Goal: Use online tool/utility: Utilize a website feature to perform a specific function

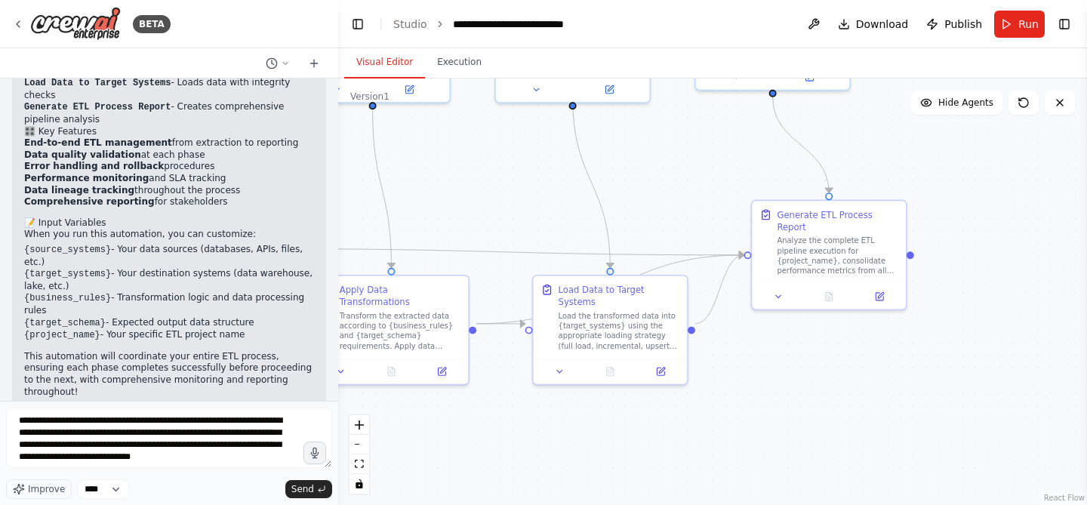
click at [174, 440] on textarea "**********" at bounding box center [169, 437] width 326 height 60
click at [314, 62] on icon at bounding box center [314, 63] width 0 height 7
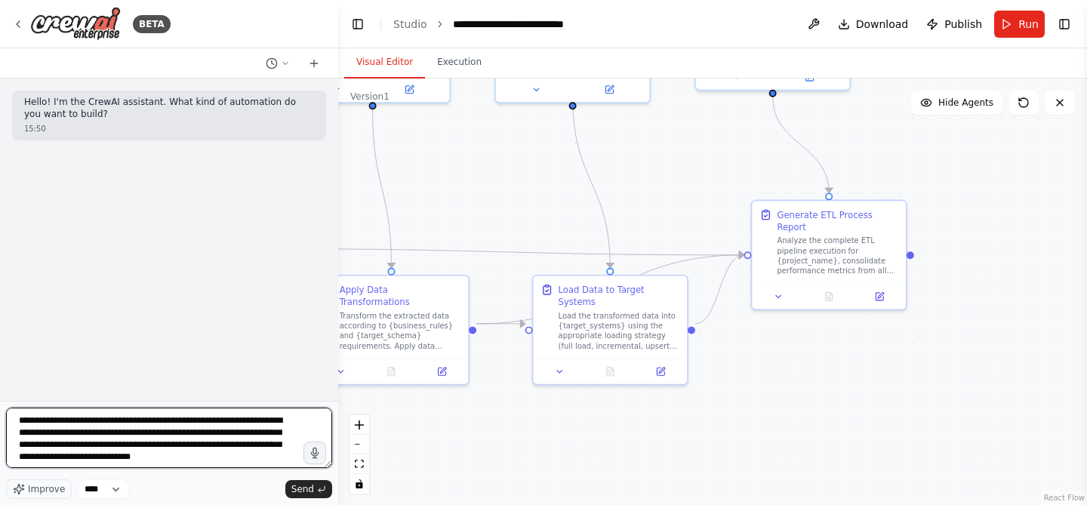
click at [232, 456] on textarea "**********" at bounding box center [169, 437] width 326 height 60
click at [239, 457] on textarea "**********" at bounding box center [169, 437] width 326 height 60
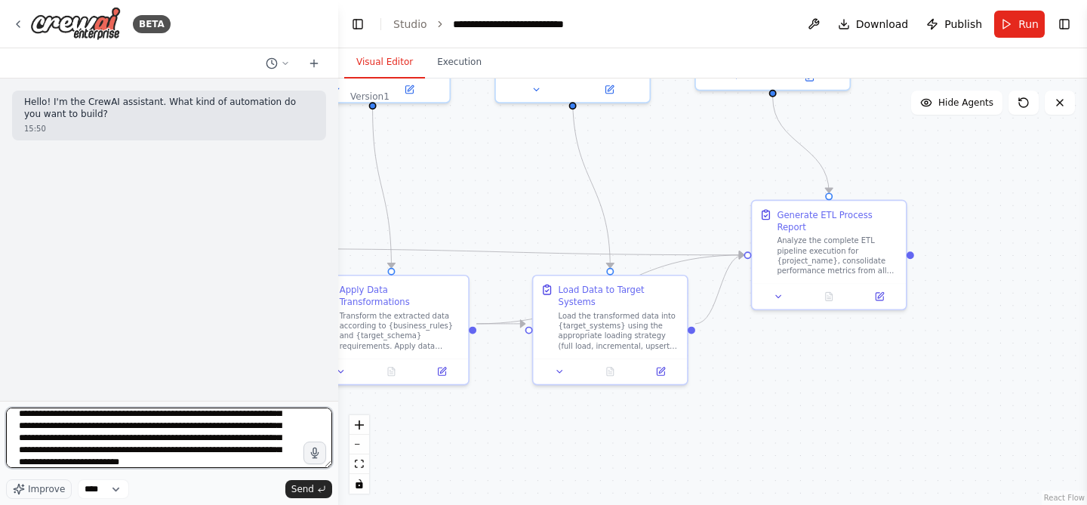
scroll to position [43, 0]
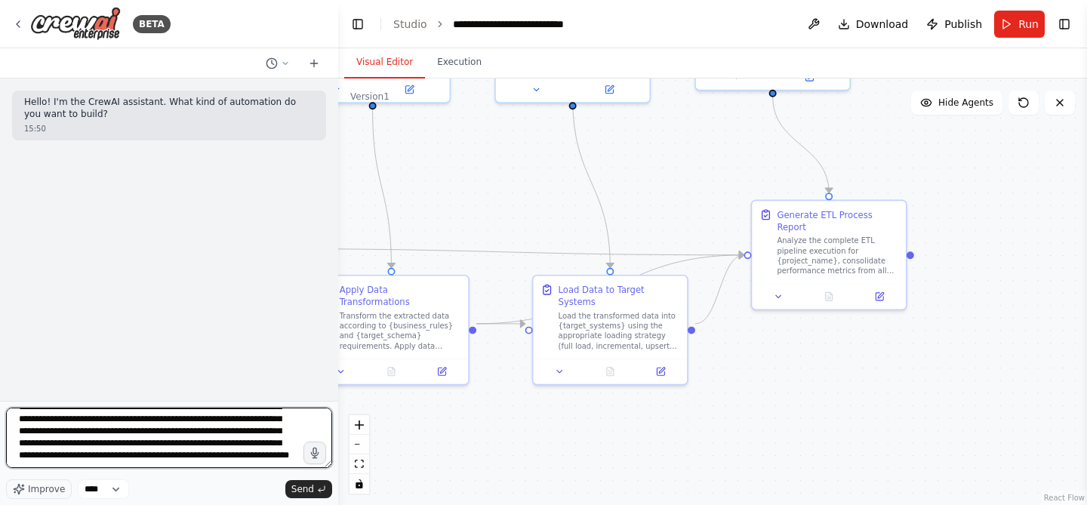
type textarea "**********"
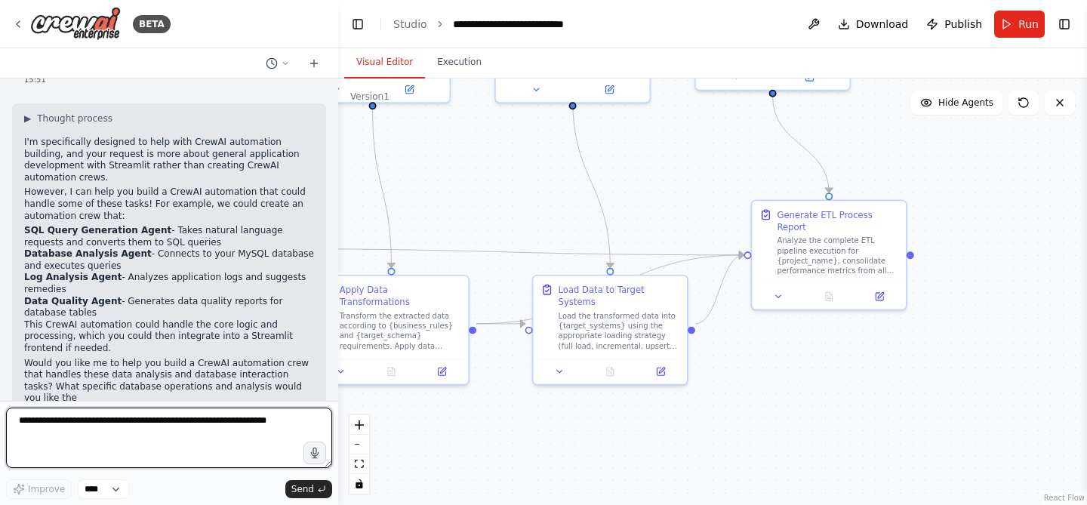
scroll to position [194, 0]
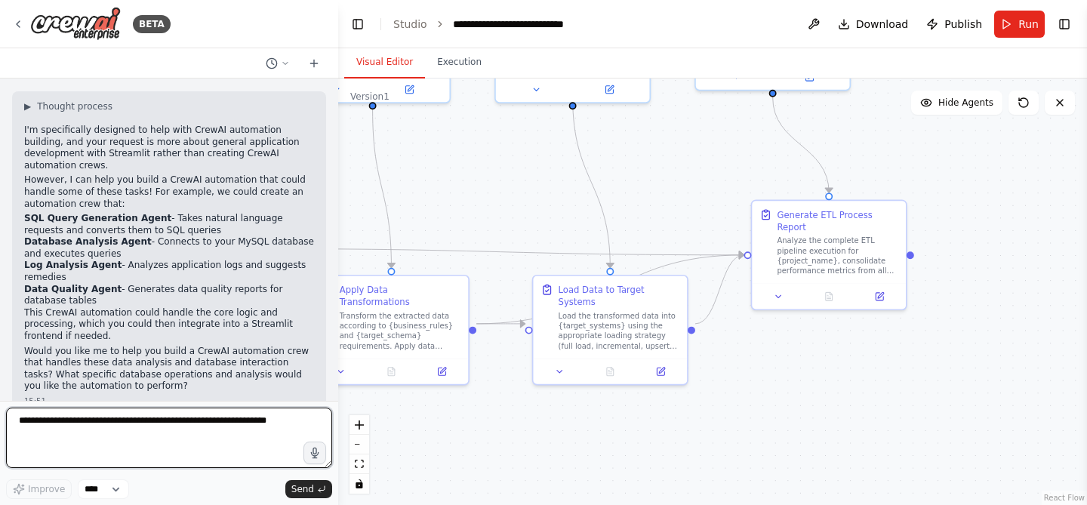
click at [208, 426] on textarea at bounding box center [169, 437] width 326 height 60
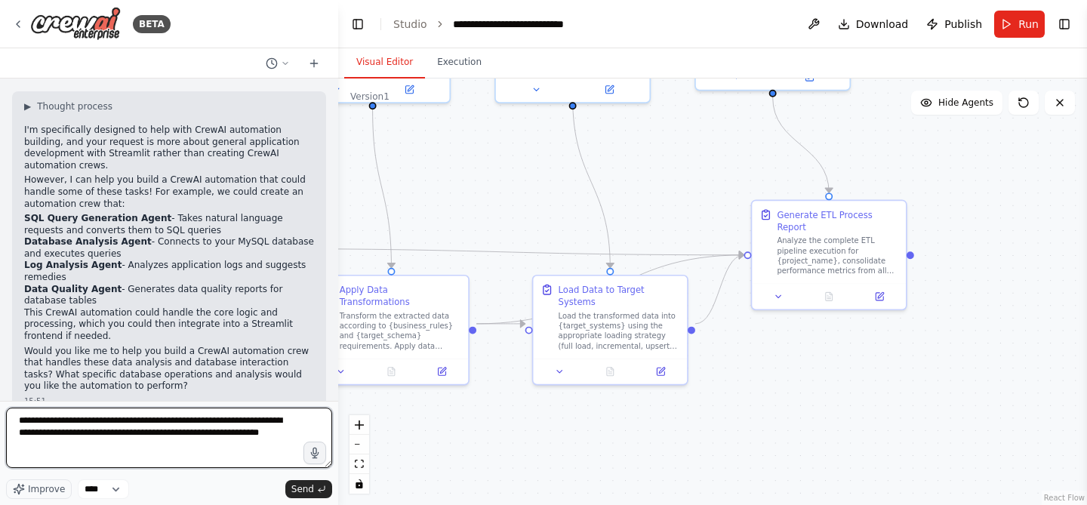
type textarea "**********"
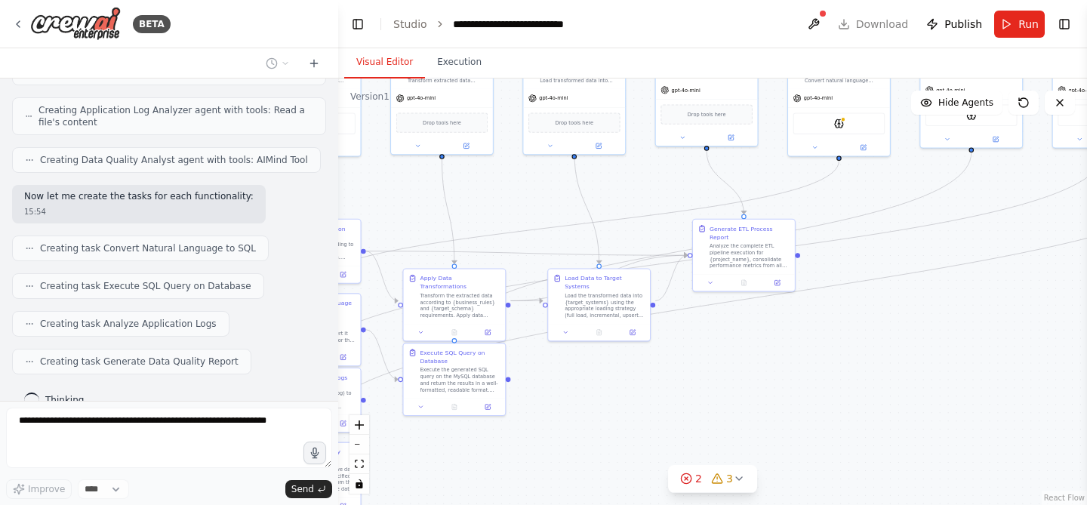
scroll to position [1245, 0]
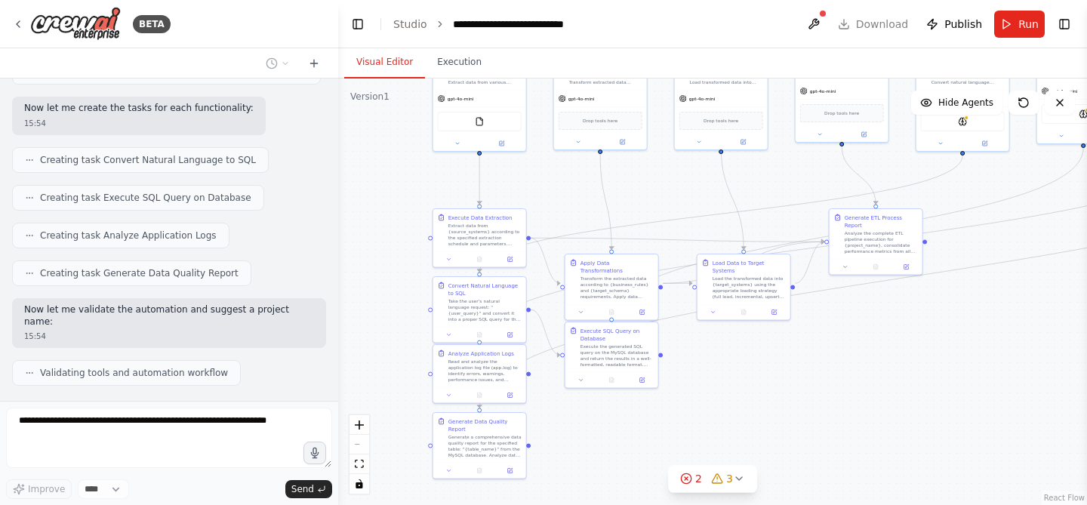
drag, startPoint x: 684, startPoint y: 407, endPoint x: 831, endPoint y: 394, distance: 147.0
click at [831, 394] on div ".deletable-edge-delete-btn { width: 20px; height: 20px; border: 0px solid #ffff…" at bounding box center [712, 291] width 749 height 426
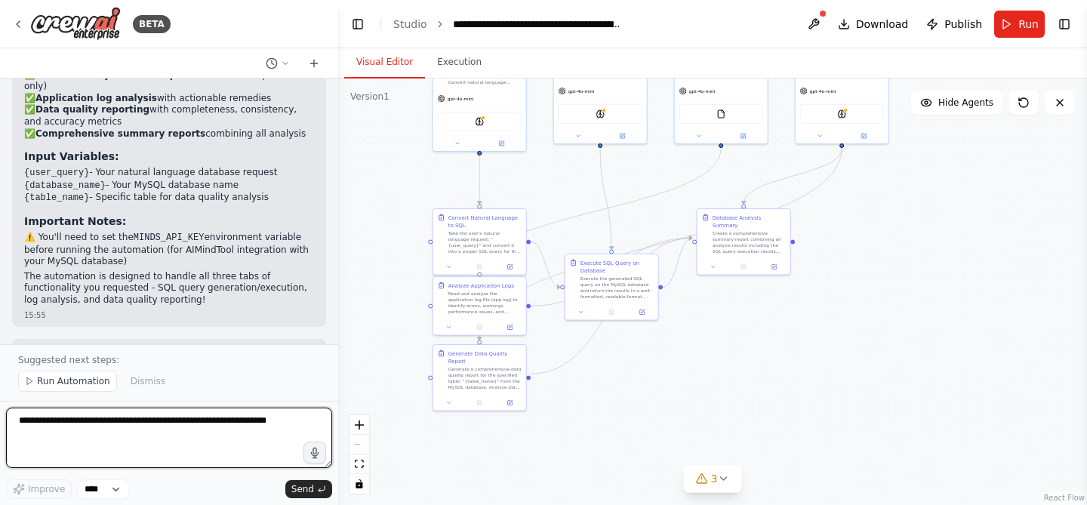
scroll to position [2883, 0]
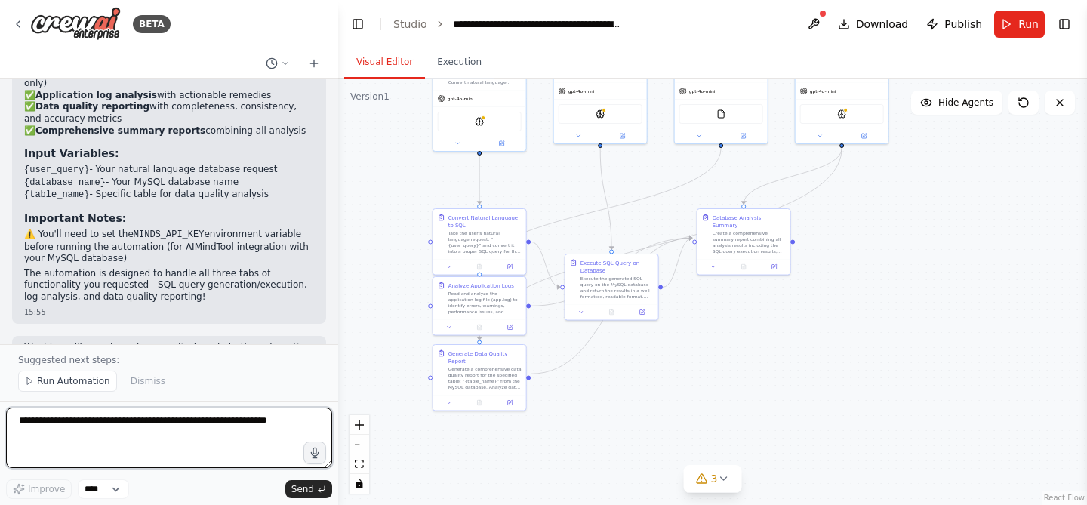
click at [154, 420] on textarea at bounding box center [169, 437] width 326 height 60
type textarea "**********"
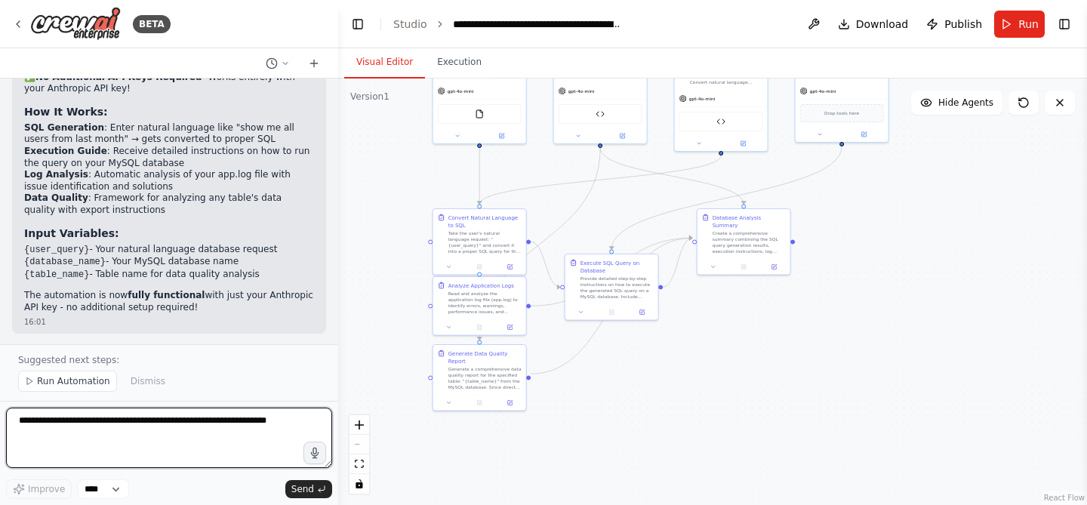
scroll to position [5376, 0]
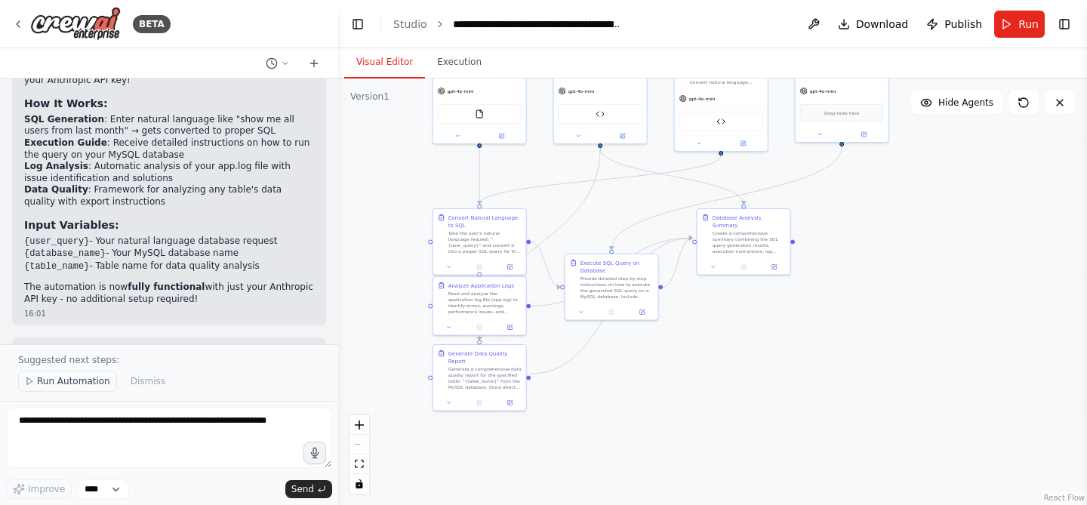
click at [72, 382] on span "Run Automation" at bounding box center [73, 381] width 73 height 12
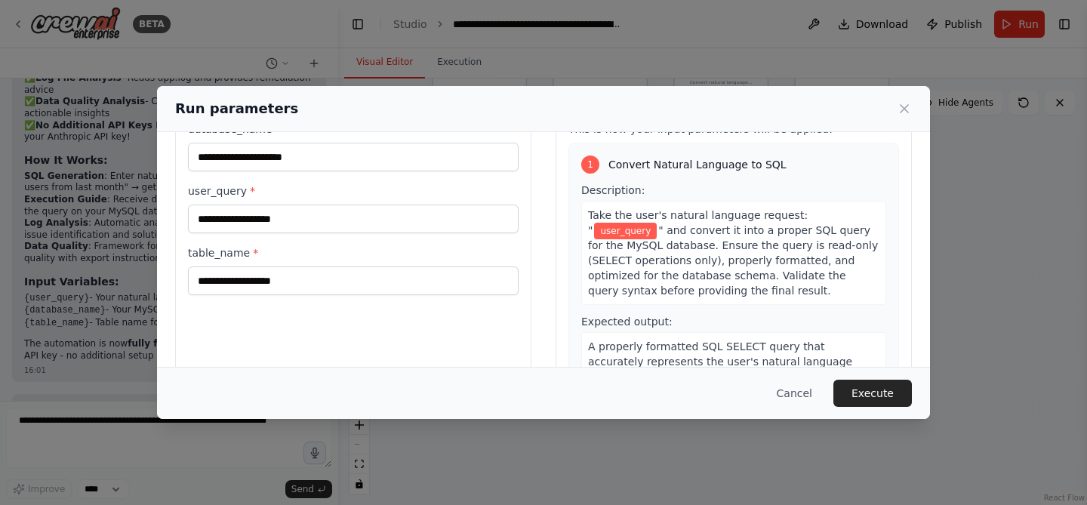
scroll to position [0, 0]
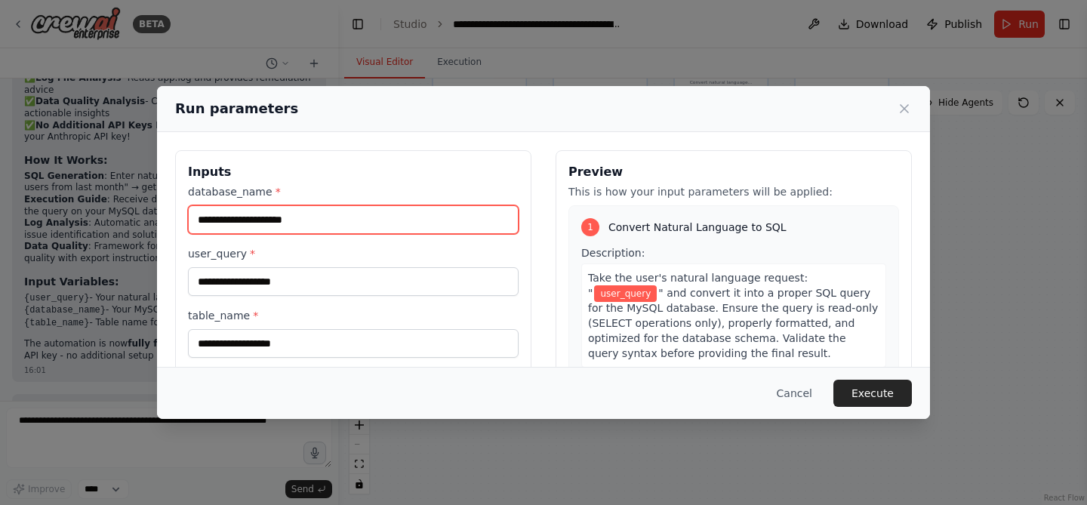
click at [347, 226] on input "database_name *" at bounding box center [353, 219] width 331 height 29
click at [361, 220] on input "database_name *" at bounding box center [353, 219] width 331 height 29
paste input "**********"
type input "**********"
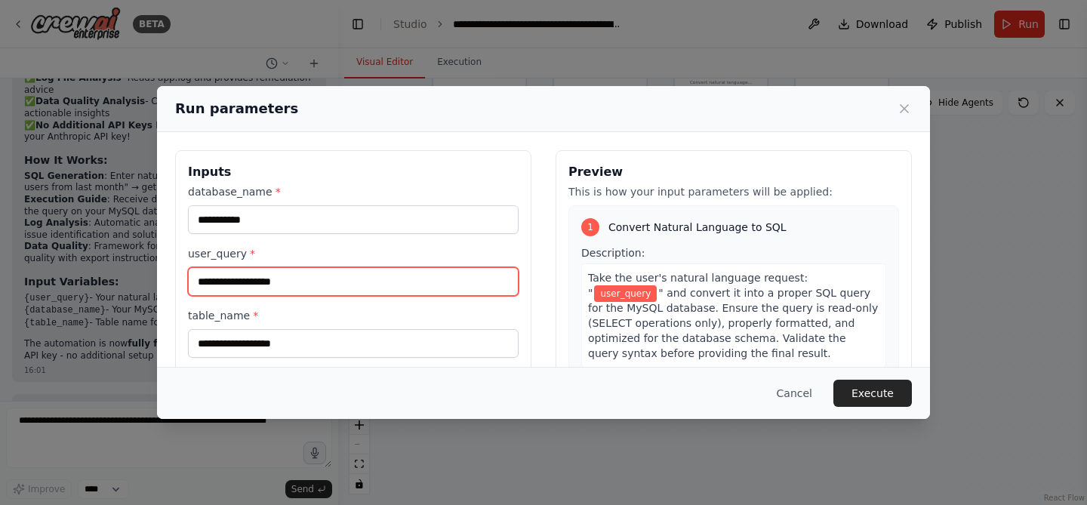
click at [320, 278] on input "user_query *" at bounding box center [353, 281] width 331 height 29
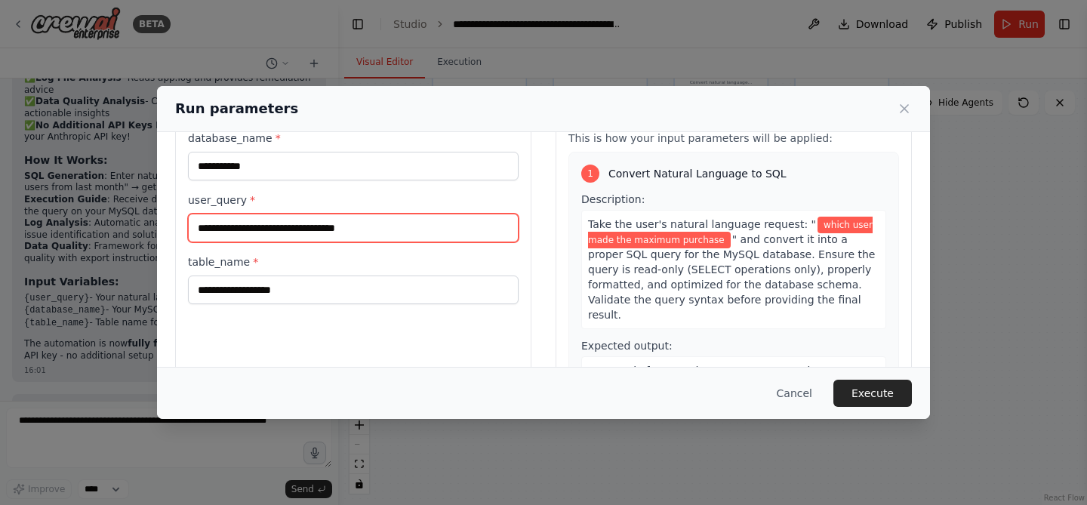
scroll to position [56, 0]
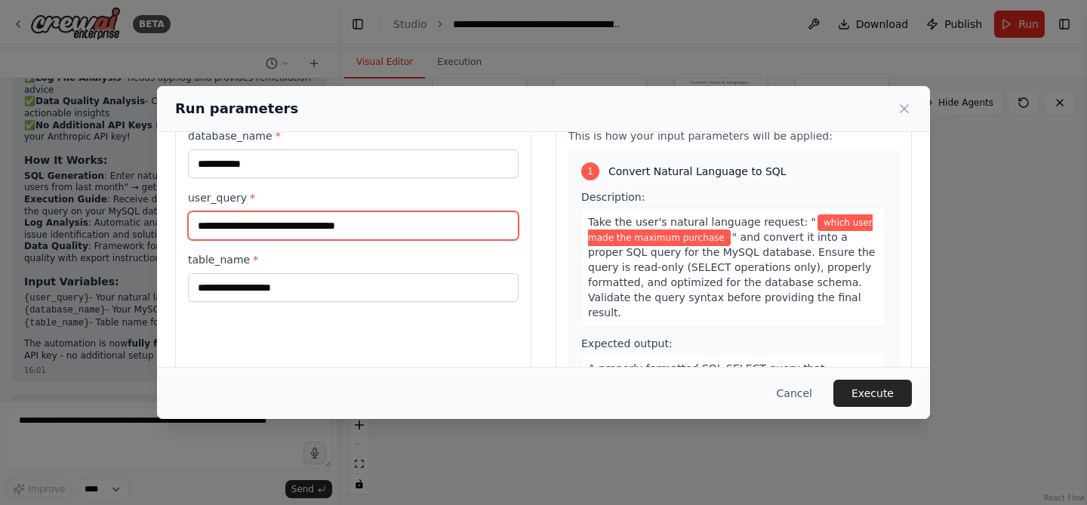
type input "**********"
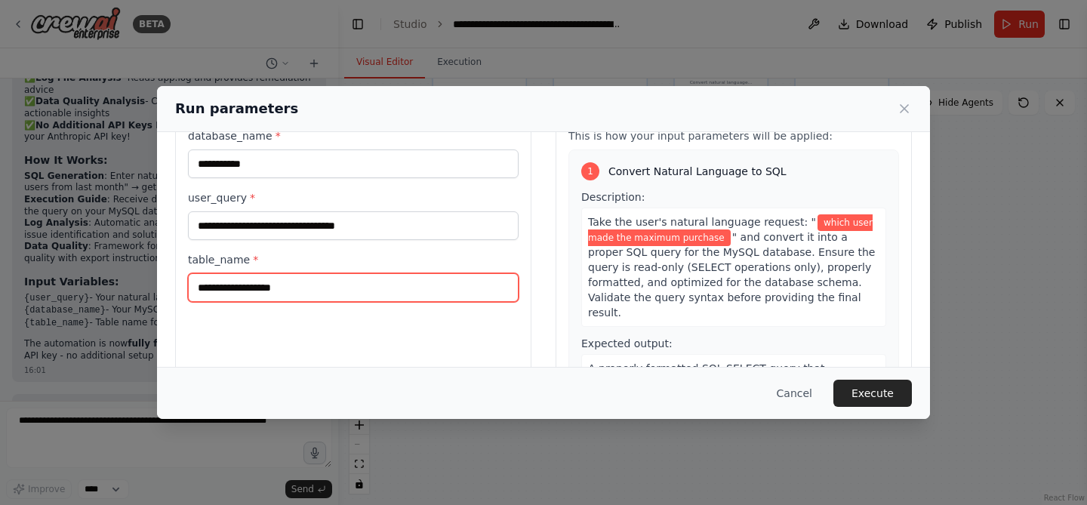
click at [327, 290] on input "table_name *" at bounding box center [353, 287] width 331 height 29
click at [355, 294] on input "table_name *" at bounding box center [353, 287] width 331 height 29
paste input "**********"
type input "**********"
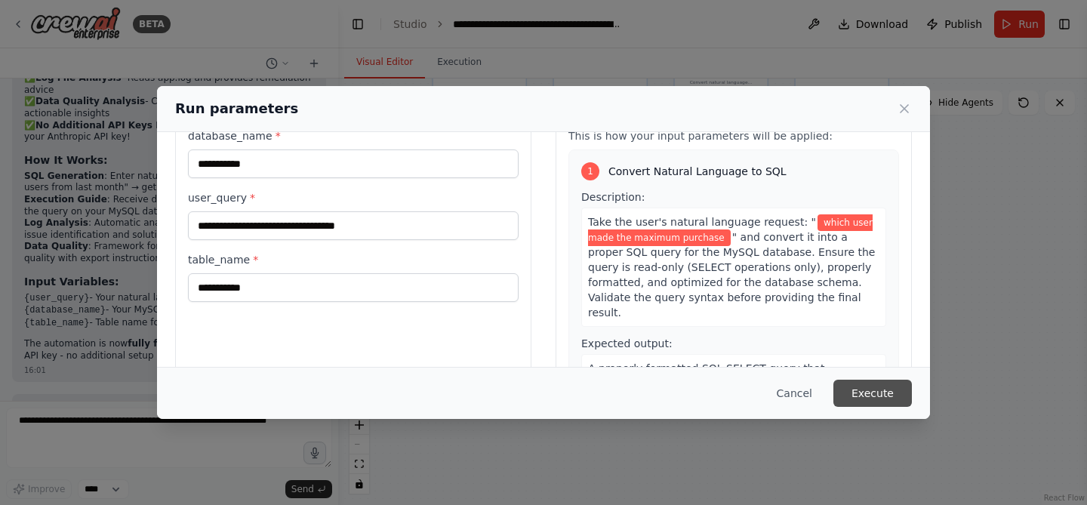
click at [881, 389] on button "Execute" at bounding box center [872, 393] width 78 height 27
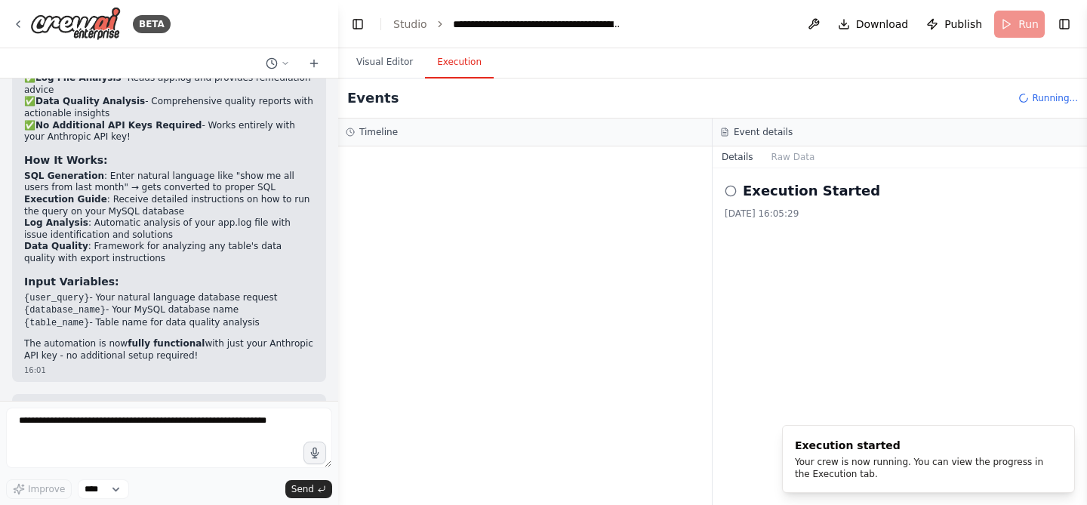
click at [460, 58] on button "Execution" at bounding box center [459, 63] width 69 height 32
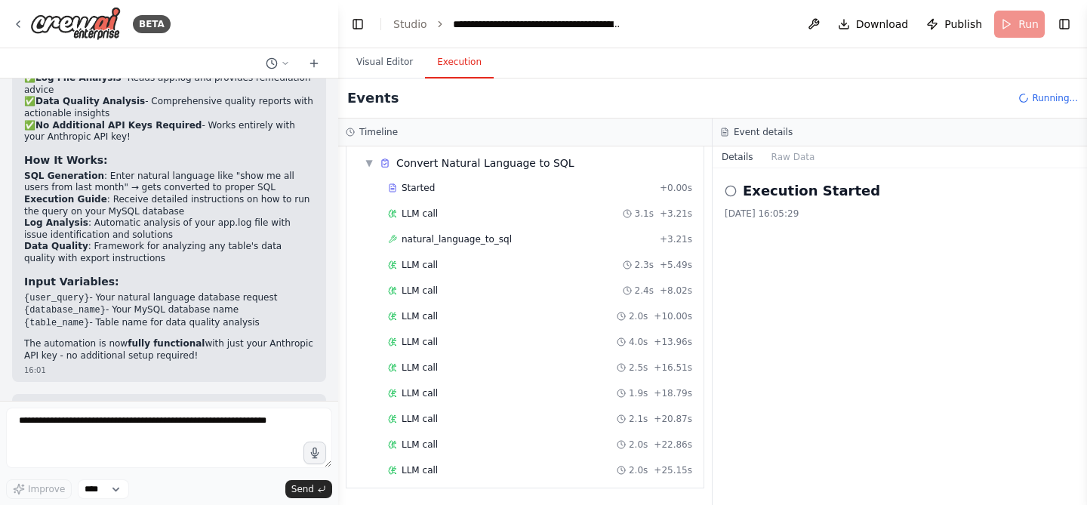
scroll to position [76, 0]
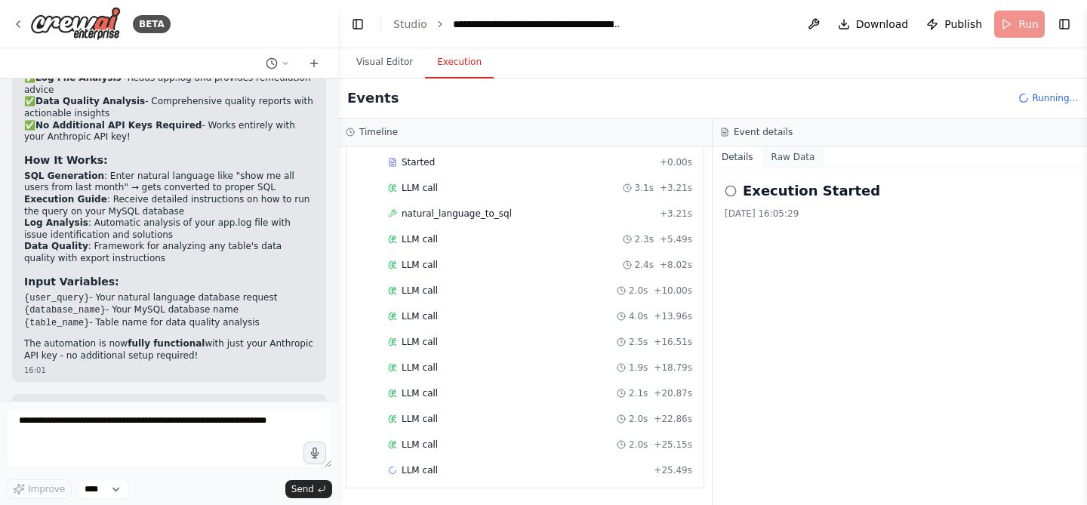
click at [783, 156] on button "Raw Data" at bounding box center [793, 156] width 62 height 21
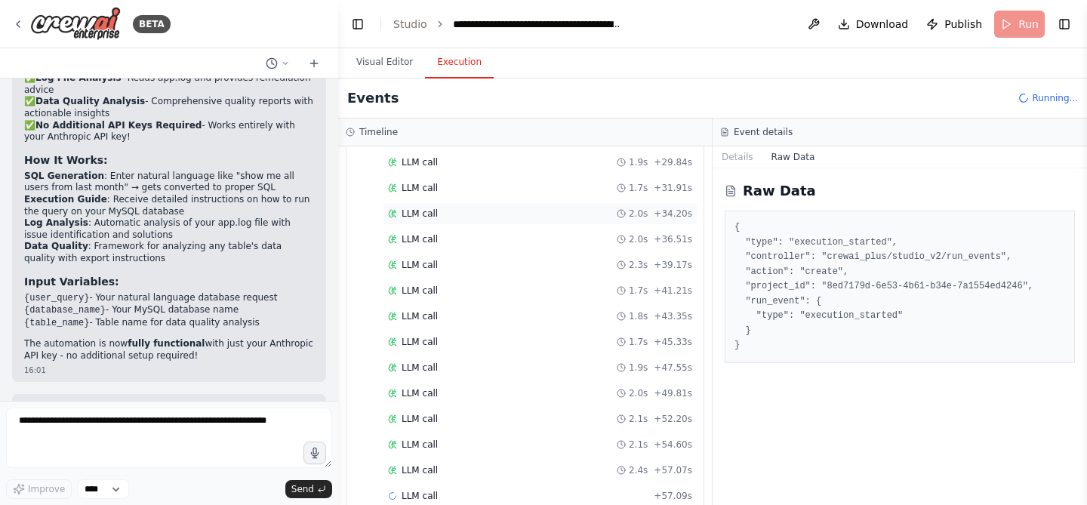
scroll to position [435, 0]
click at [734, 152] on button "Details" at bounding box center [737, 156] width 50 height 21
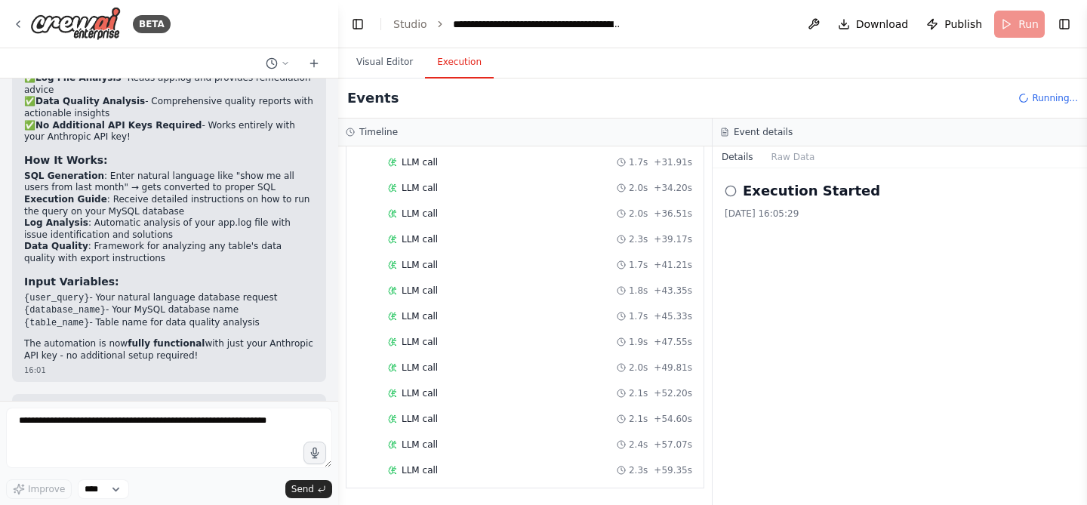
scroll to position [461, 0]
click at [375, 56] on button "Visual Editor" at bounding box center [384, 63] width 81 height 32
click at [456, 58] on button "Execution" at bounding box center [459, 63] width 69 height 32
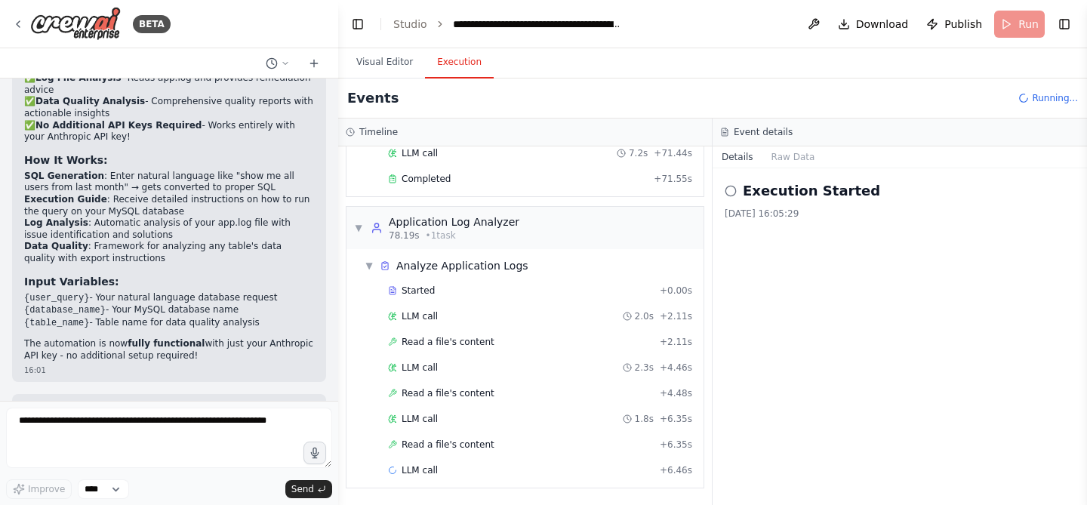
scroll to position [829, 0]
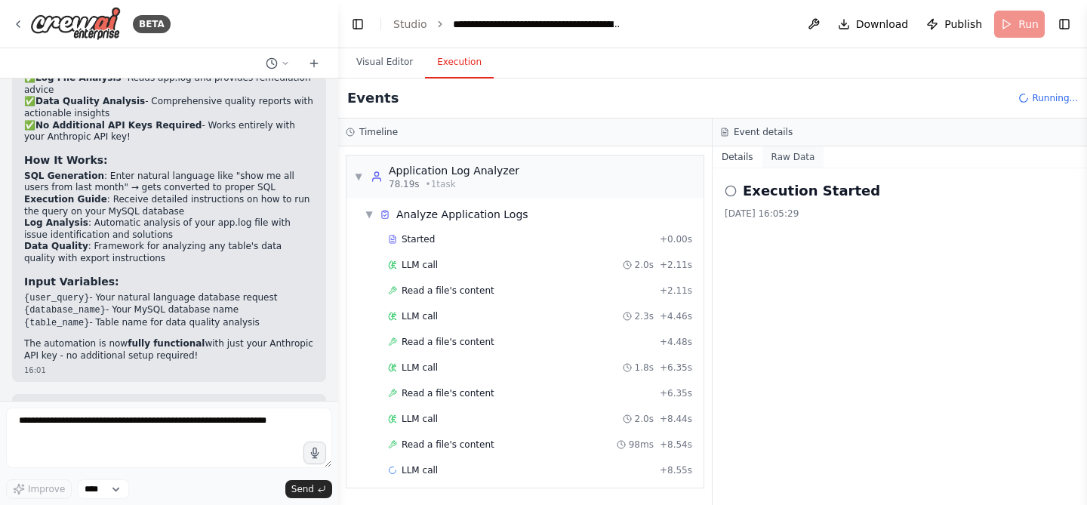
click at [792, 152] on button "Raw Data" at bounding box center [793, 156] width 62 height 21
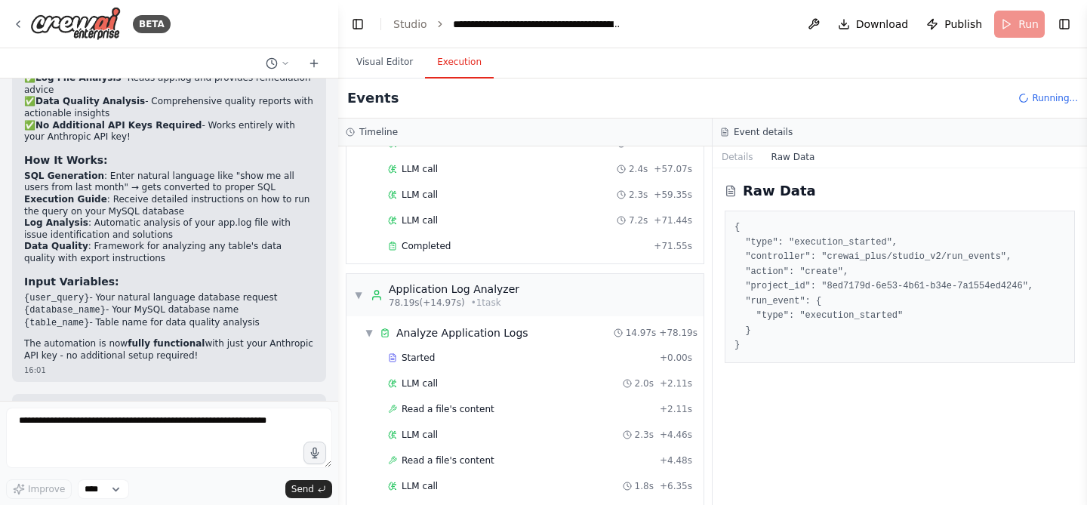
scroll to position [710, 0]
click at [502, 249] on div "Completed" at bounding box center [518, 247] width 260 height 12
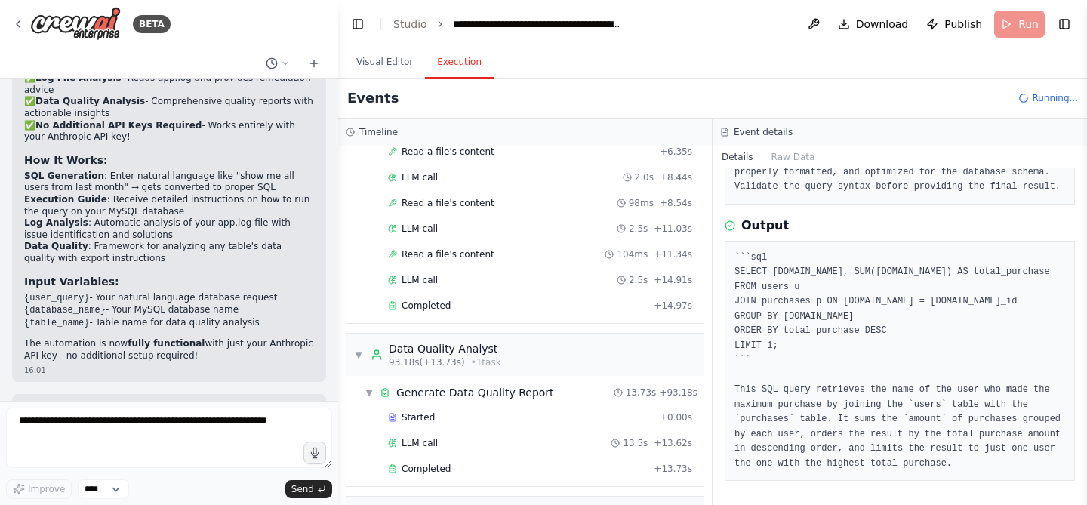
scroll to position [1076, 0]
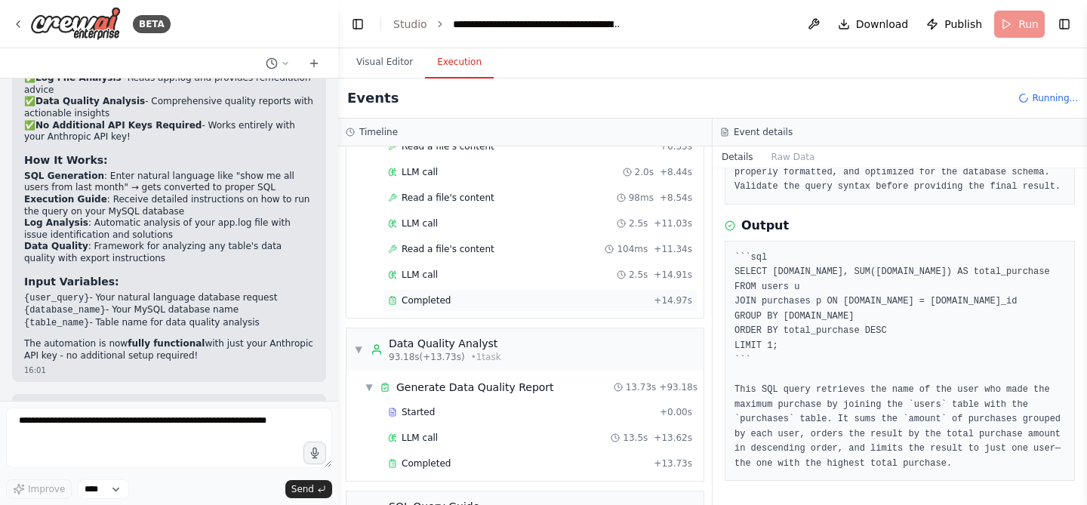
click at [434, 299] on span "Completed" at bounding box center [425, 300] width 49 height 12
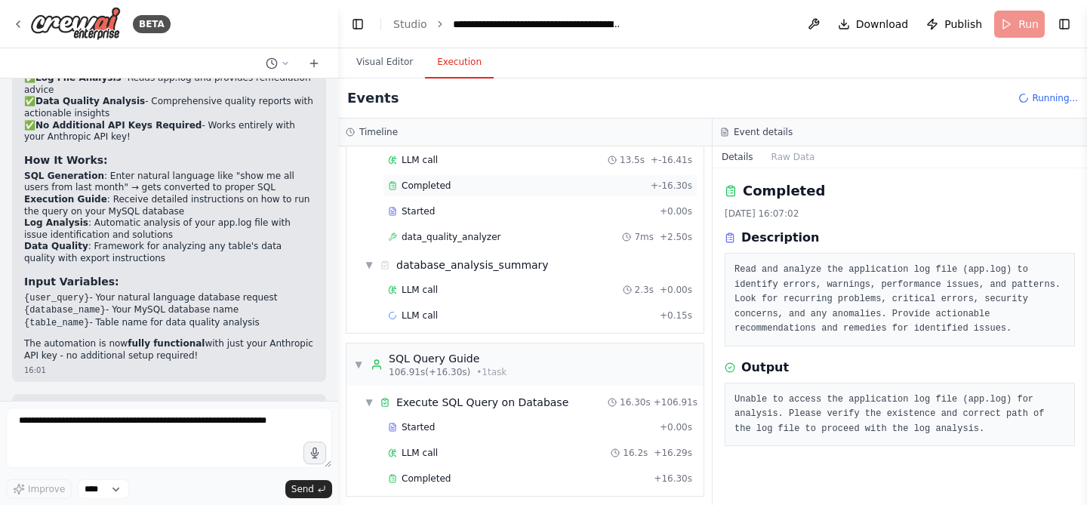
scroll to position [1362, 0]
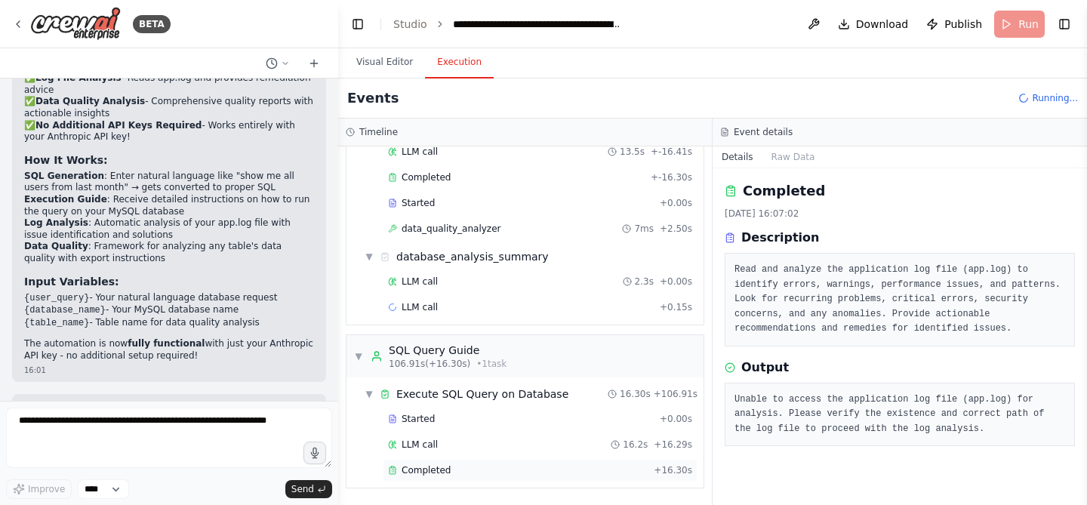
click at [445, 470] on span "Completed" at bounding box center [425, 470] width 49 height 12
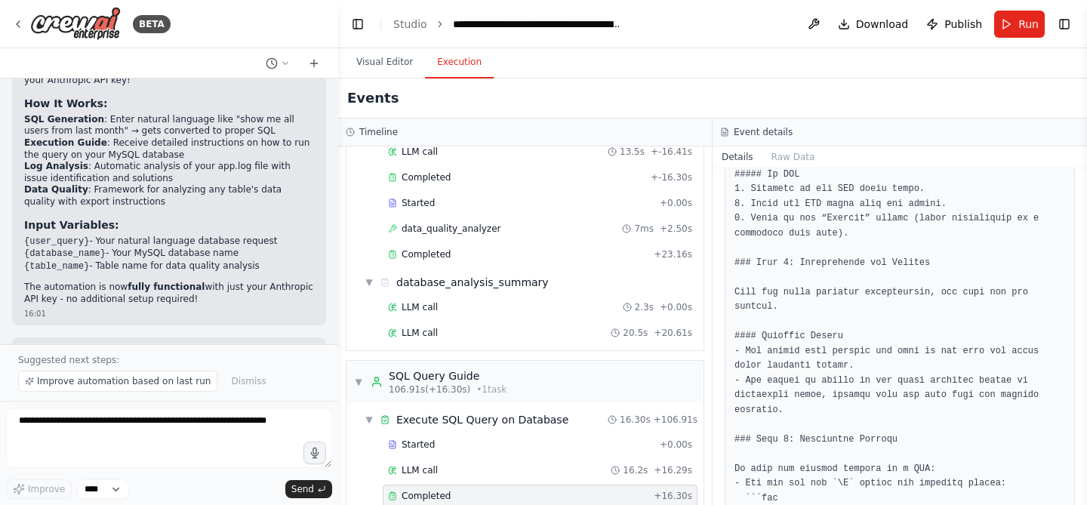
scroll to position [1391, 0]
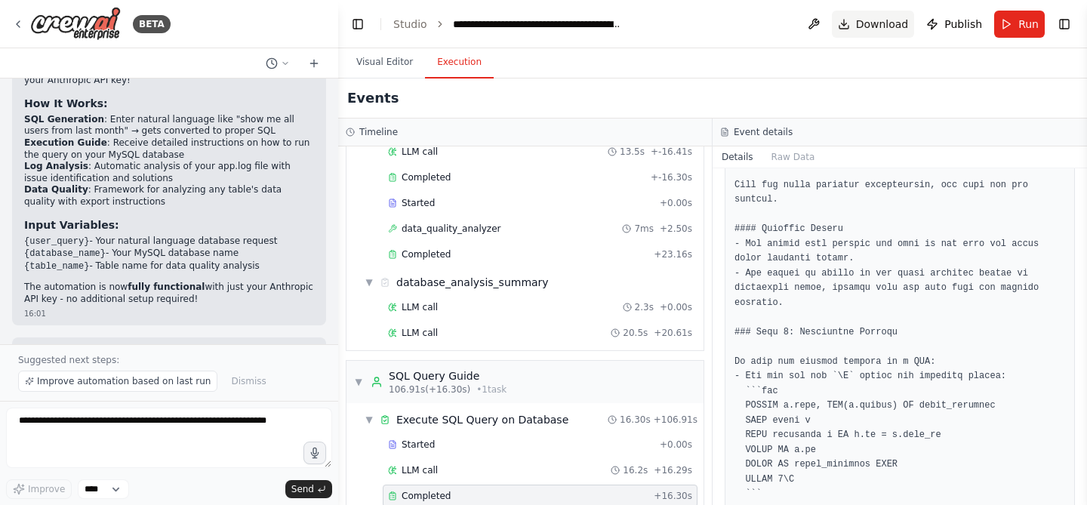
click at [876, 22] on span "Download" at bounding box center [882, 24] width 53 height 15
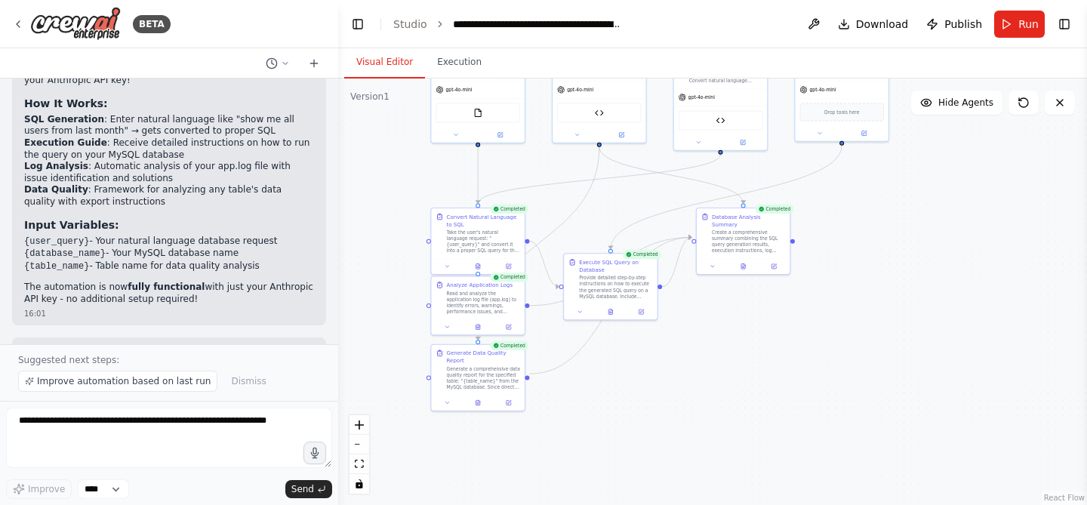
click at [395, 63] on button "Visual Editor" at bounding box center [384, 63] width 81 height 32
click at [880, 20] on span "Download" at bounding box center [882, 24] width 53 height 15
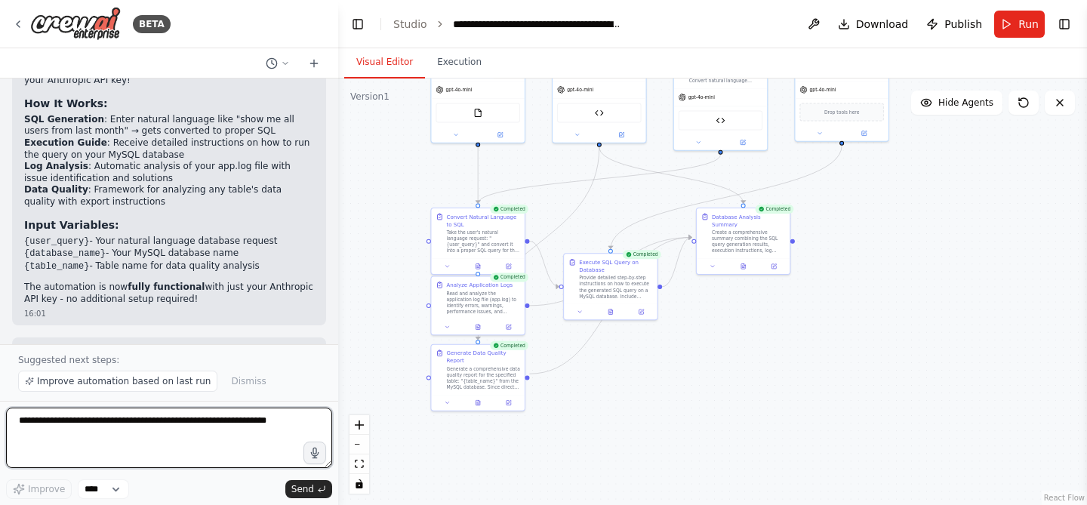
click at [151, 427] on textarea at bounding box center [169, 437] width 326 height 60
type textarea "**********"
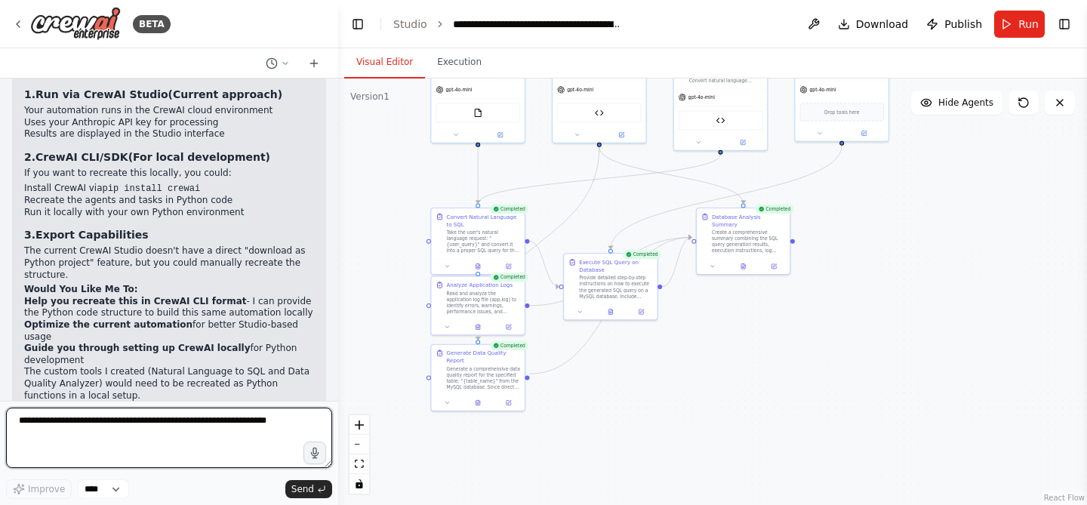
scroll to position [5847, 0]
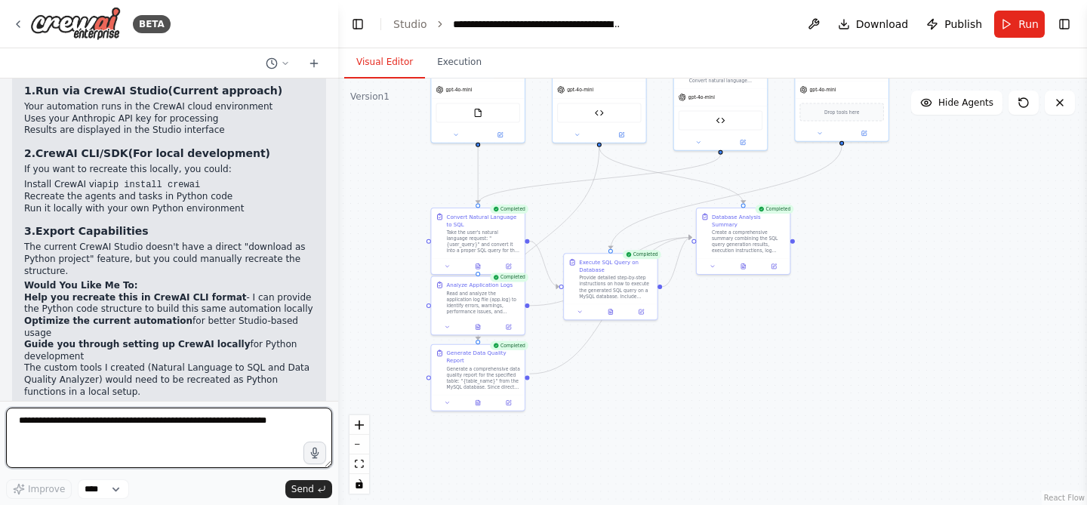
click at [149, 432] on textarea at bounding box center [169, 437] width 326 height 60
type textarea "**********"
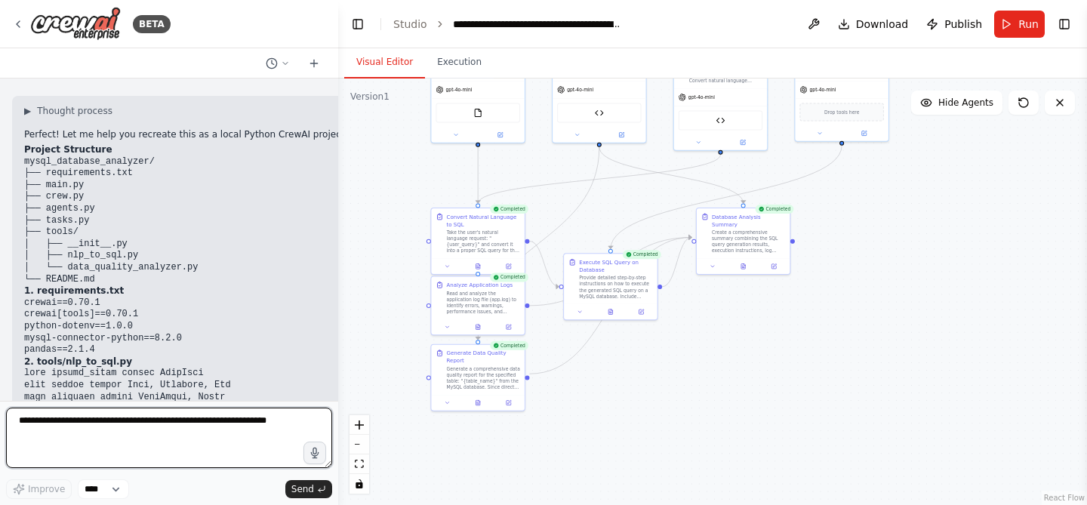
scroll to position [6273, 0]
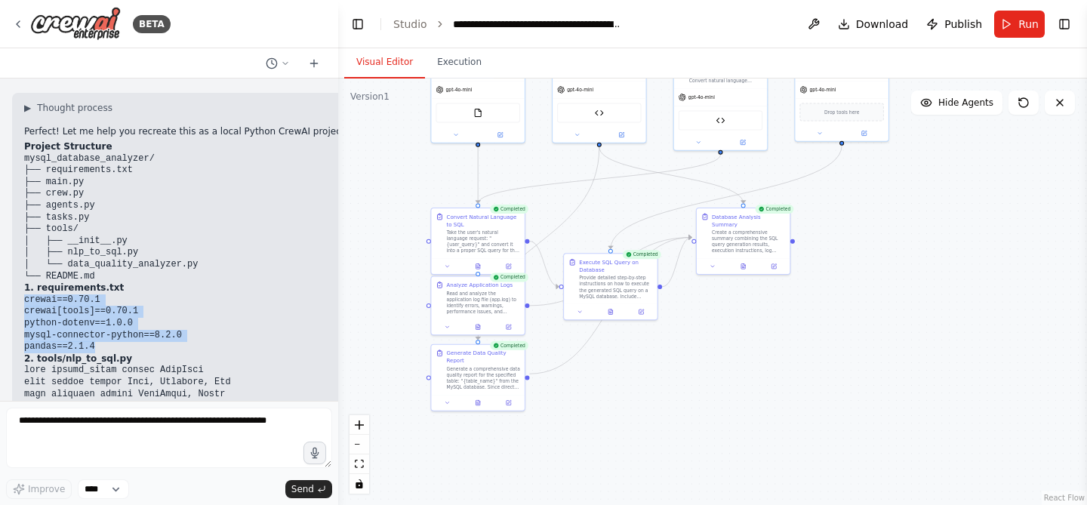
drag, startPoint x: 99, startPoint y: 278, endPoint x: 26, endPoint y: 235, distance: 83.9
click at [26, 294] on pre "crewai==0.70.1 crewai[tools]==0.70.1 python-dotenv==1.0.0 mysql-connector-pytho…" at bounding box center [662, 323] width 1277 height 59
copy code "crewai==0.70.1 crewai[tools]==0.70.1 python-dotenv==1.0.0 mysql-connector-pytho…"
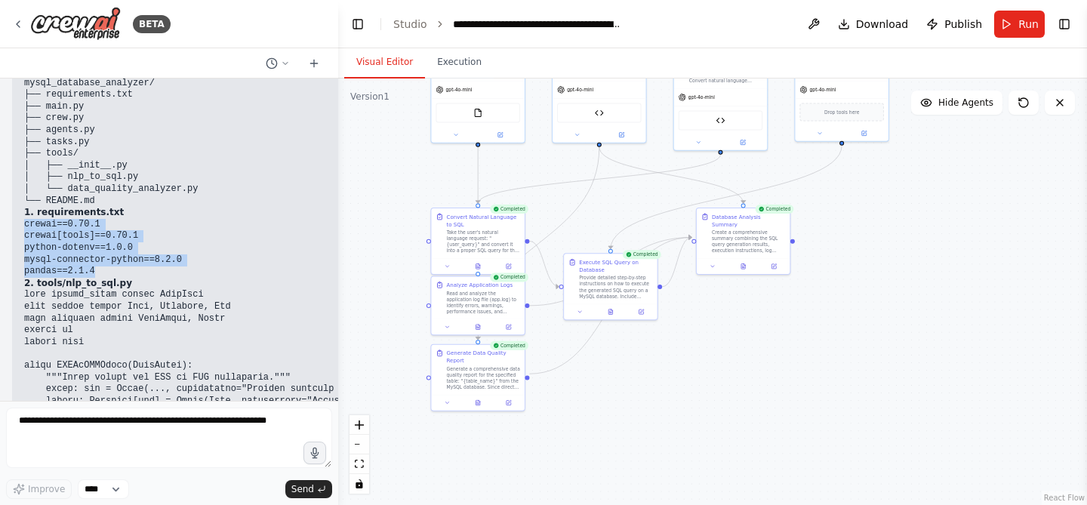
scroll to position [6350, 0]
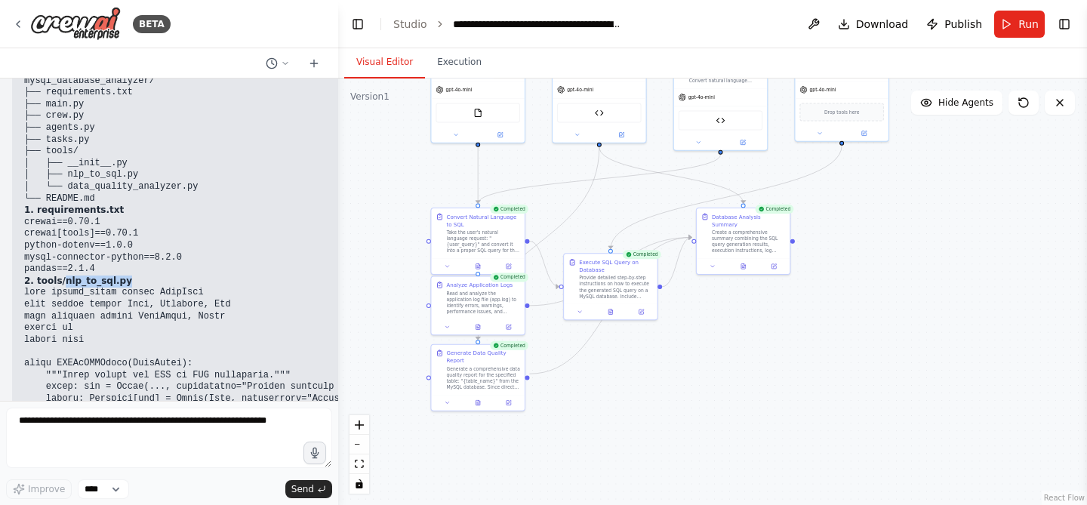
drag, startPoint x: 125, startPoint y: 215, endPoint x: 63, endPoint y: 216, distance: 61.1
click at [63, 275] on h2 "2. tools/nlp_to_sql.py" at bounding box center [662, 281] width 1277 height 12
copy strong "nlp_to_sql.py"
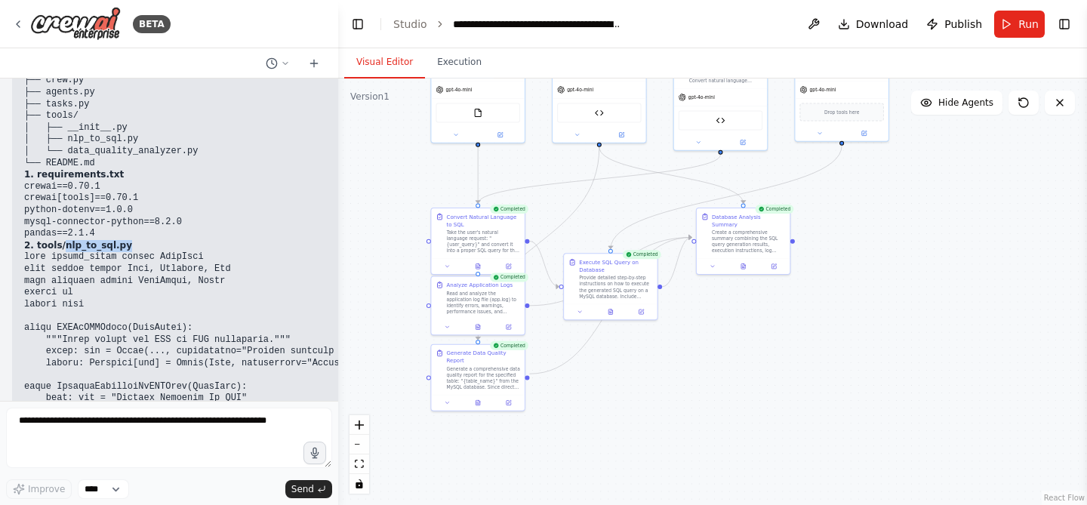
scroll to position [6388, 0]
drag, startPoint x: 26, startPoint y: 187, endPoint x: 50, endPoint y: 269, distance: 84.8
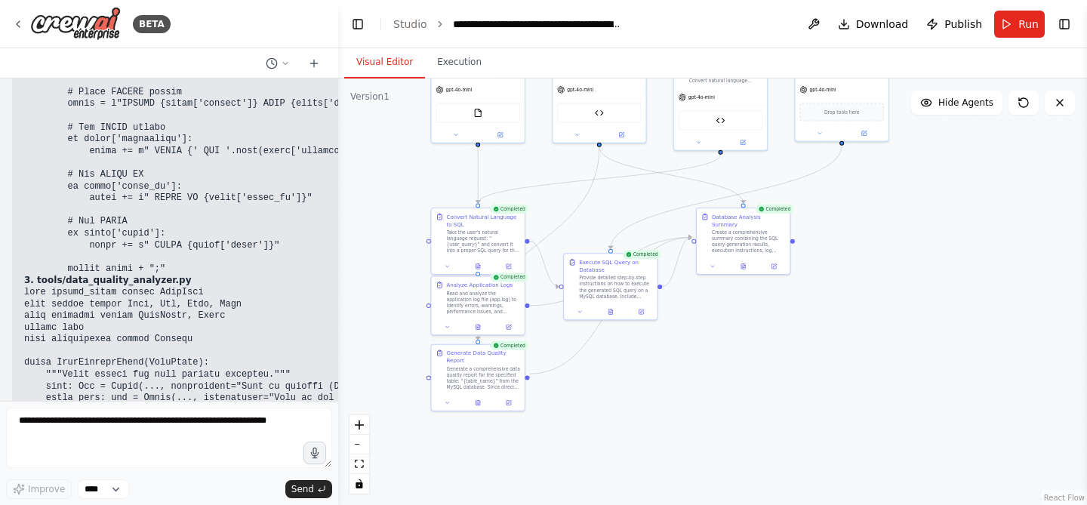
scroll to position [8247, 0]
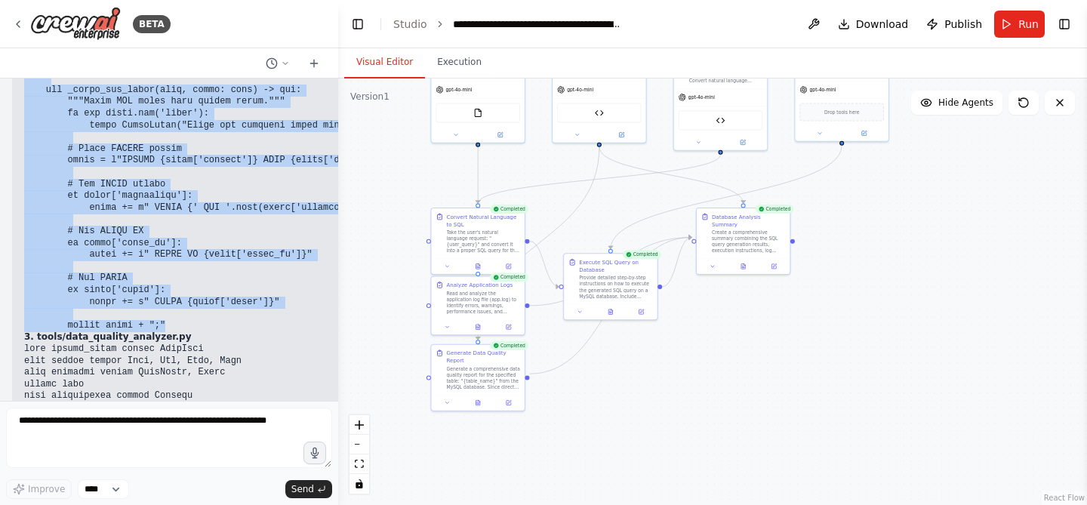
drag, startPoint x: 26, startPoint y: 188, endPoint x: 195, endPoint y: 253, distance: 181.8
copy code "from crewai_tools import BaseTool from typing import Type, Optional, Any from p…"
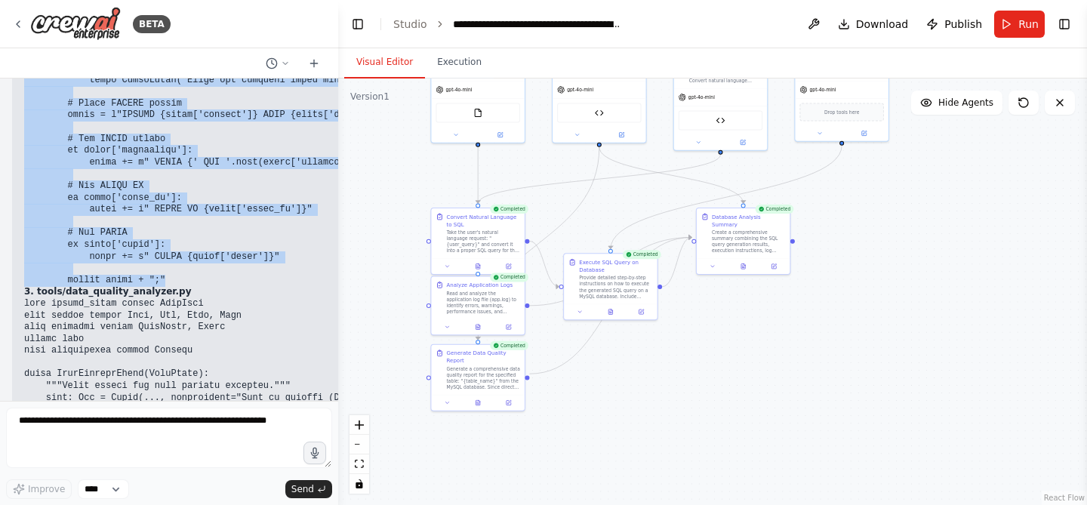
scroll to position [8306, 0]
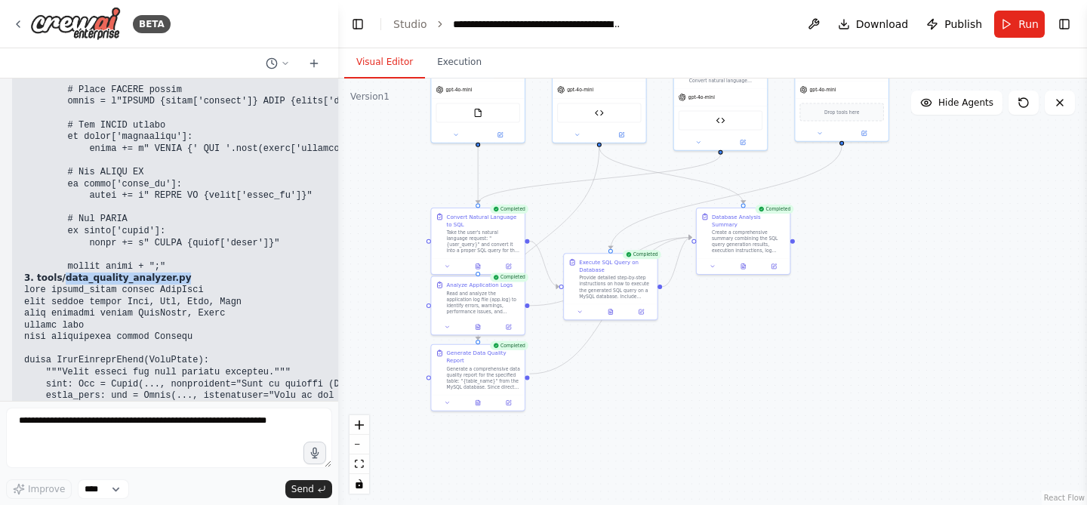
drag, startPoint x: 177, startPoint y: 212, endPoint x: 63, endPoint y: 213, distance: 113.2
click at [63, 272] on h2 "3. tools/data_quality_analyzer.py" at bounding box center [662, 278] width 1277 height 12
copy strong "data_quality_analyzer.py"
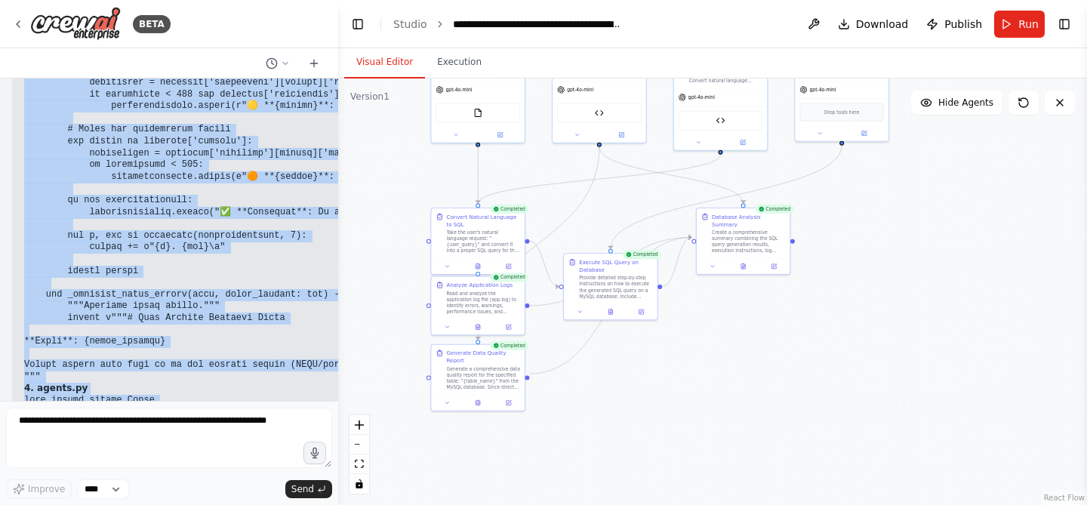
scroll to position [11366, 0]
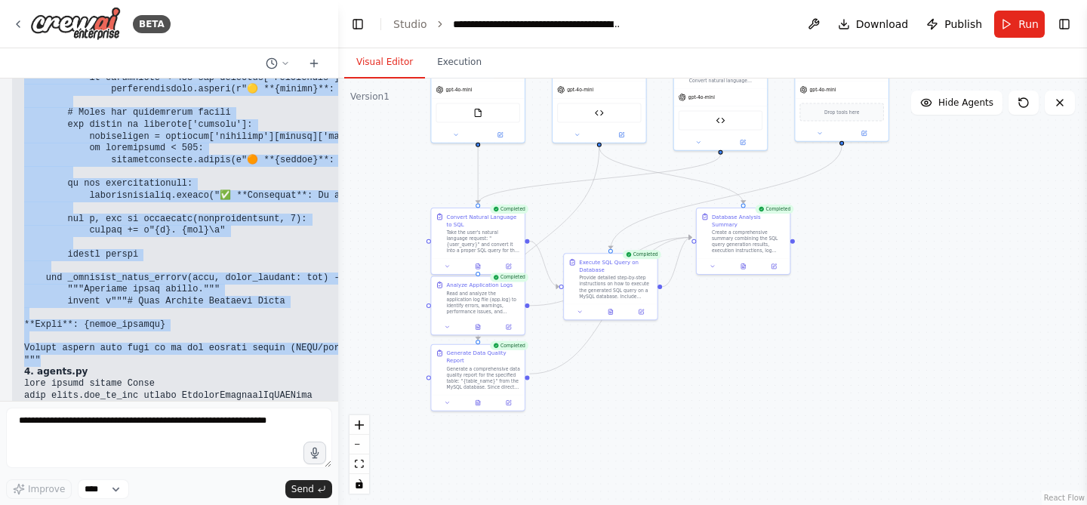
drag, startPoint x: 26, startPoint y: 223, endPoint x: 137, endPoint y: 294, distance: 130.6
copy code "from crewai_tools import BaseTool from typing import Type, Any, Dict, List from…"
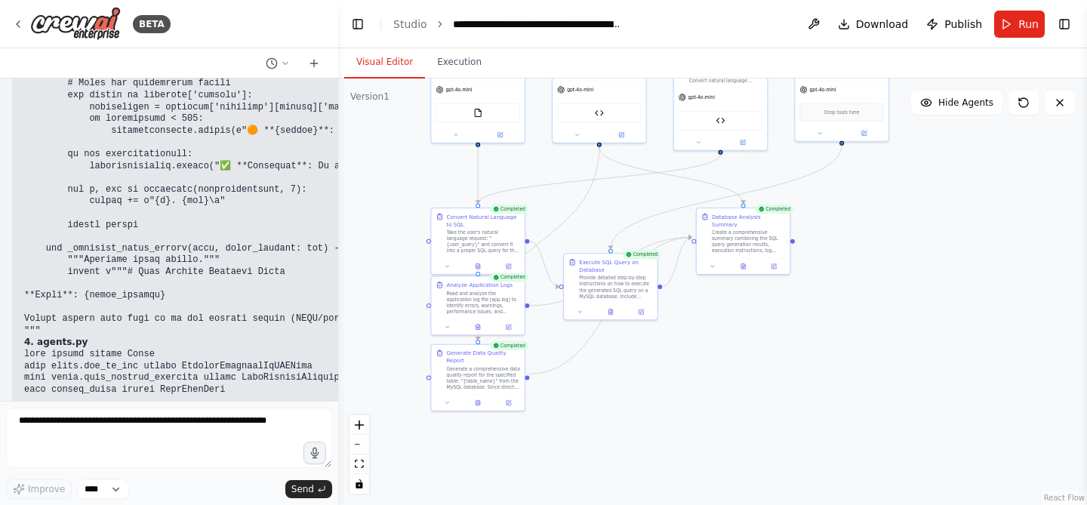
click at [172, 337] on h2 "4. agents.py" at bounding box center [662, 343] width 1277 height 12
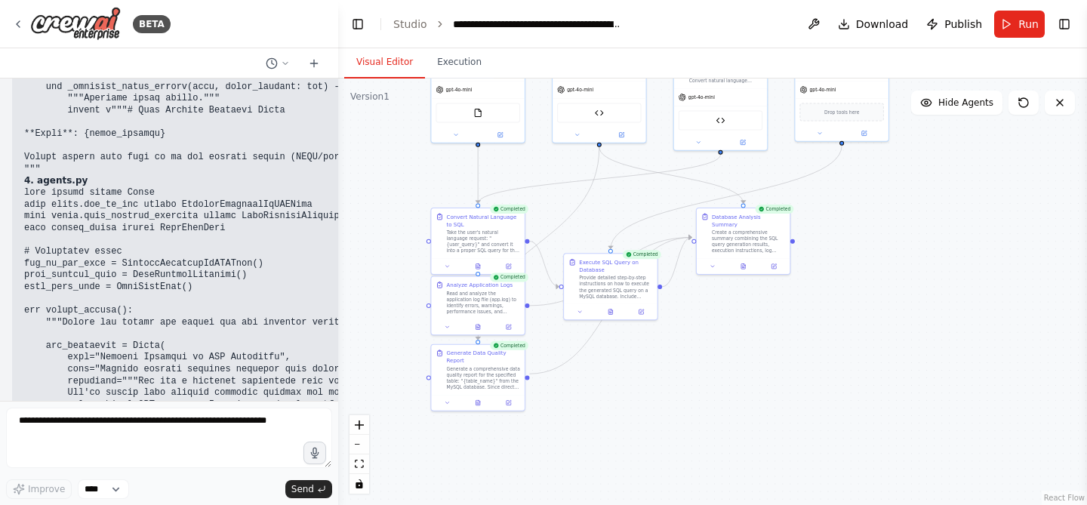
scroll to position [11542, 0]
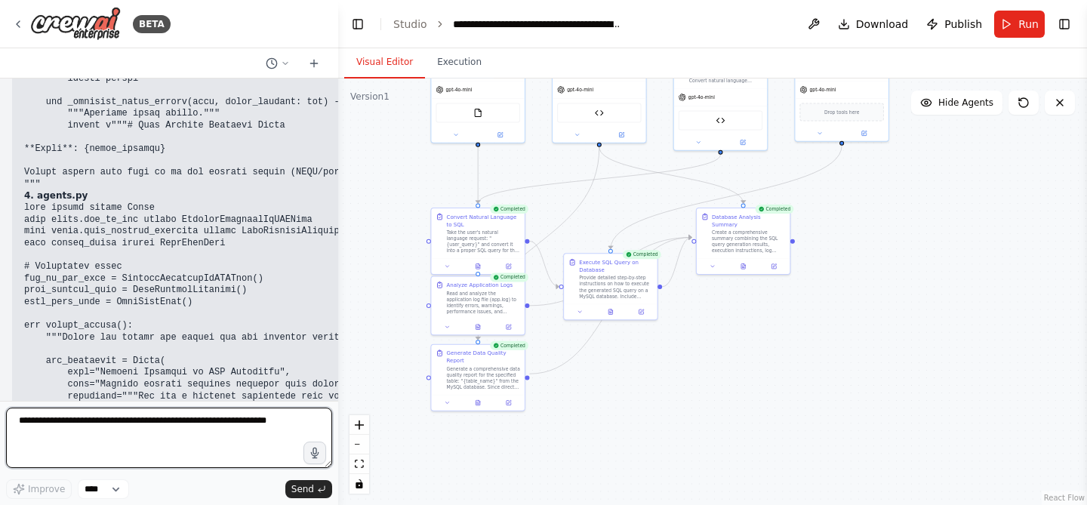
click at [141, 426] on textarea at bounding box center [169, 437] width 326 height 60
type textarea "**********"
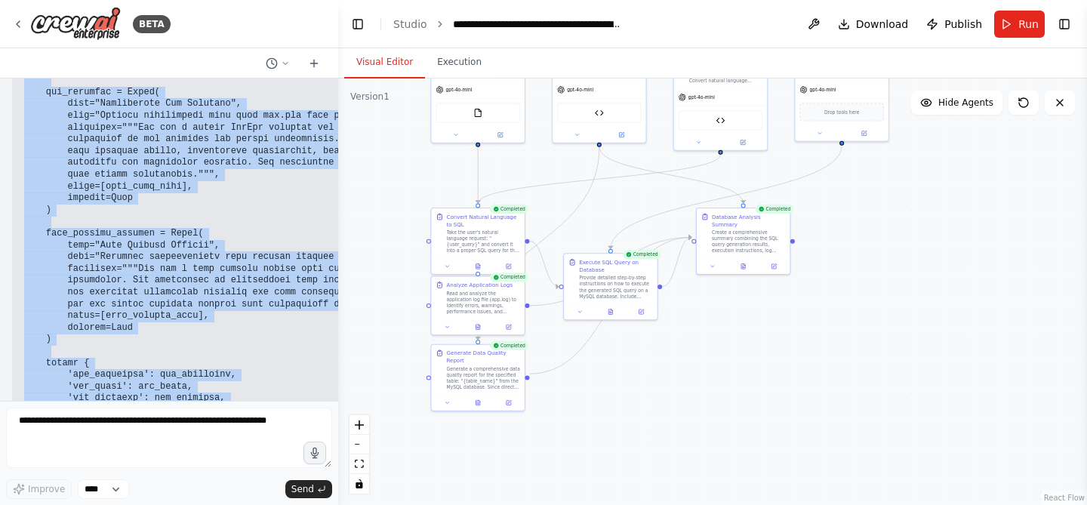
scroll to position [12554, 0]
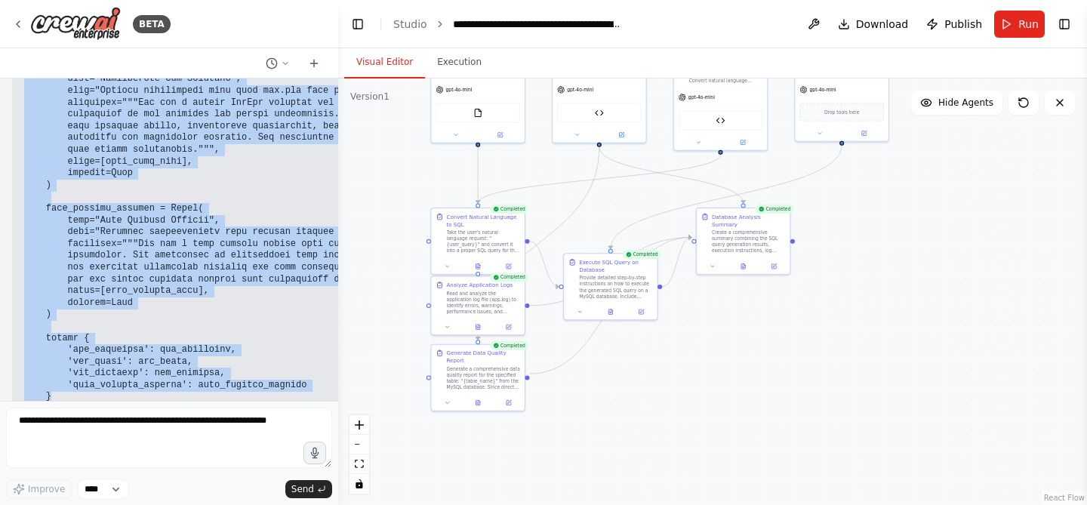
drag, startPoint x: 26, startPoint y: 165, endPoint x: 149, endPoint y: 334, distance: 208.6
click at [149, 334] on pre at bounding box center [676, 20] width 1304 height 765
copy code "from crewai import Agent from tools.nlp_to_sql import NaturalLanguageToSQLTool …"
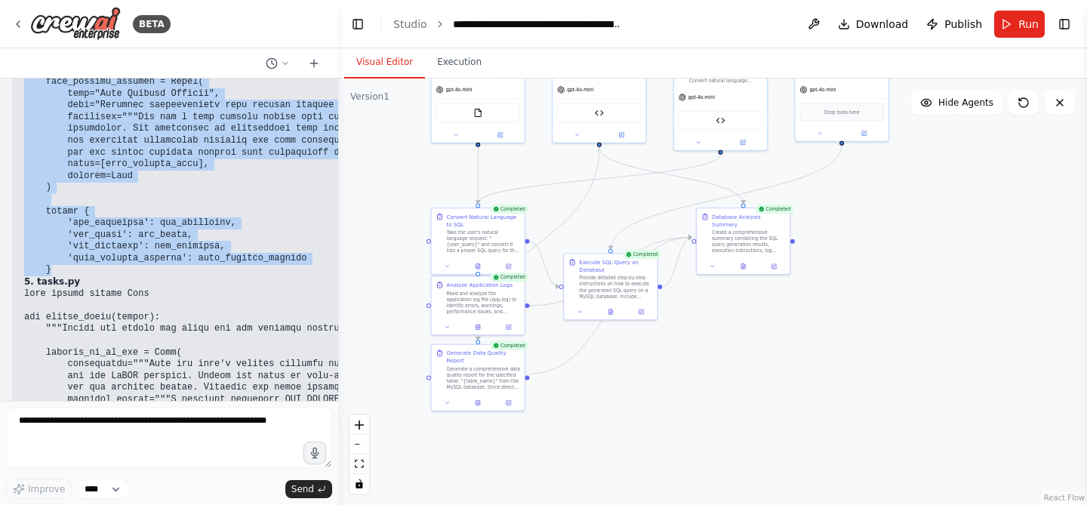
scroll to position [12684, 0]
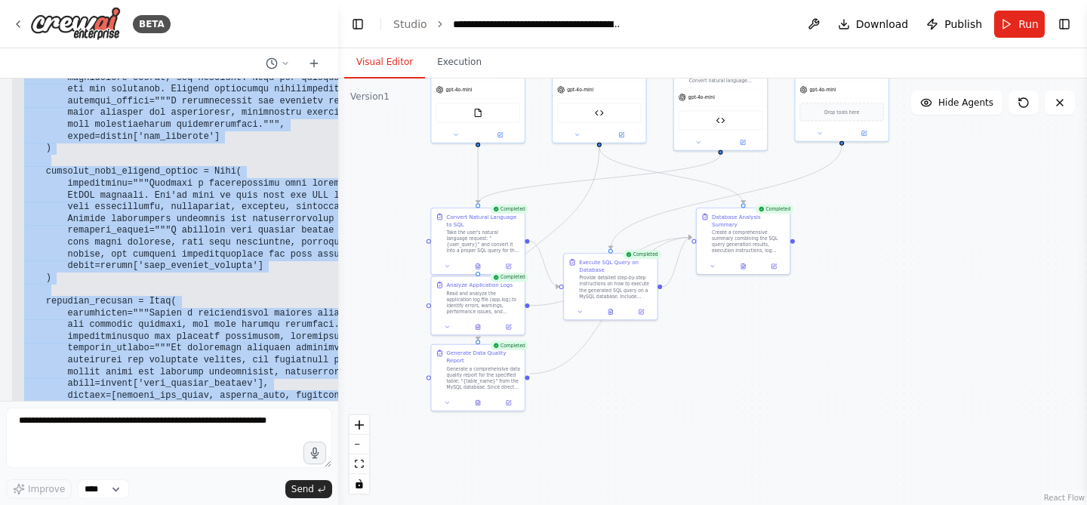
scroll to position [13217, 0]
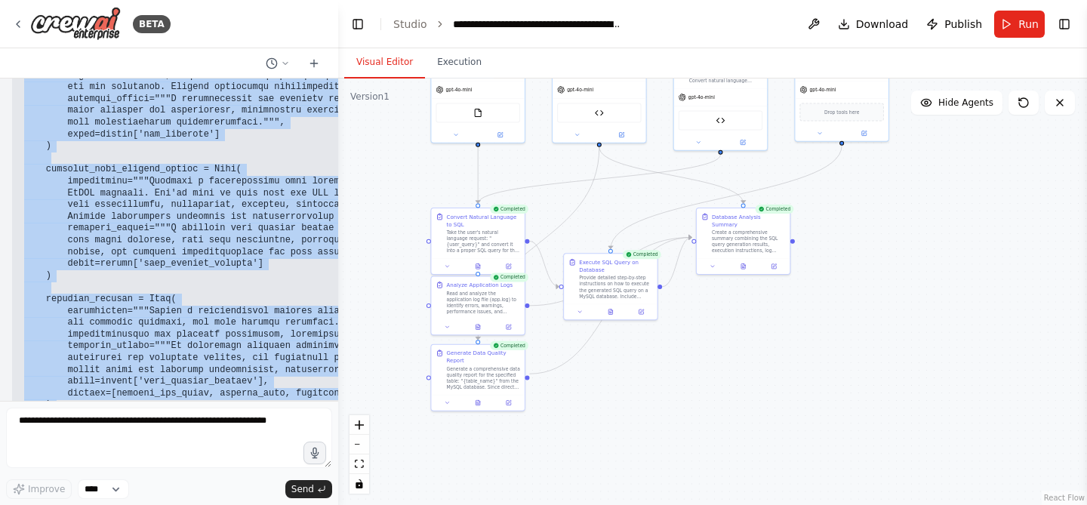
drag, startPoint x: 24, startPoint y: 223, endPoint x: 23, endPoint y: 368, distance: 145.6
copy div "from crewai import Task def create_tasks(agents): """Create and return all task…"
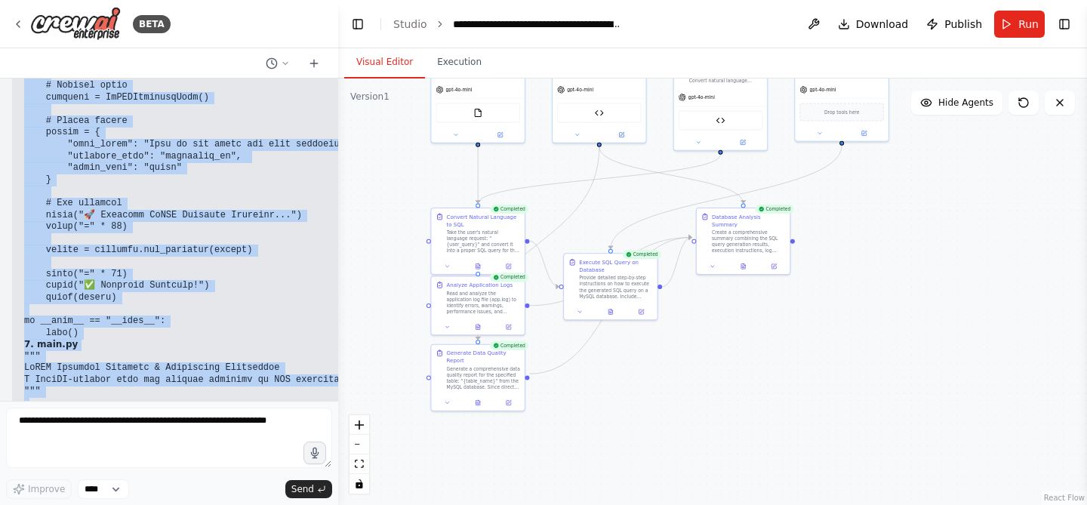
scroll to position [14113, 0]
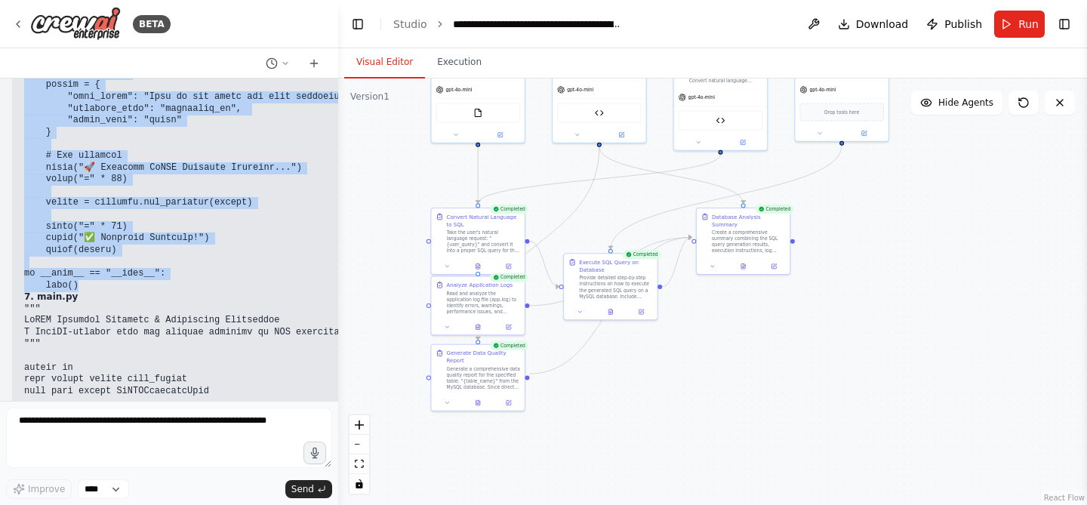
drag, startPoint x: 26, startPoint y: 121, endPoint x: 220, endPoint y: 214, distance: 216.0
copy code "from crewai import Crew, Process from agents import create_agents from tasks im…"
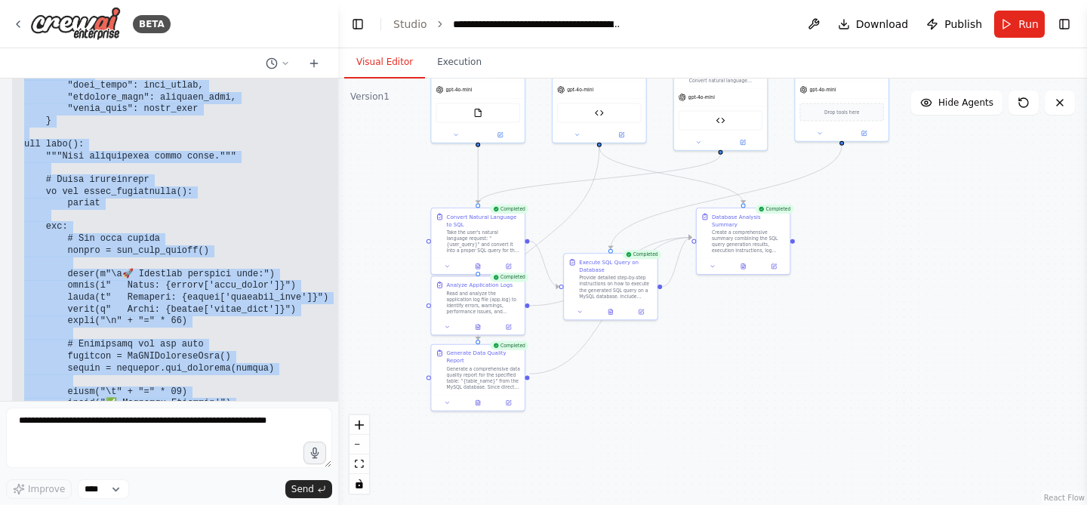
scroll to position [14942, 0]
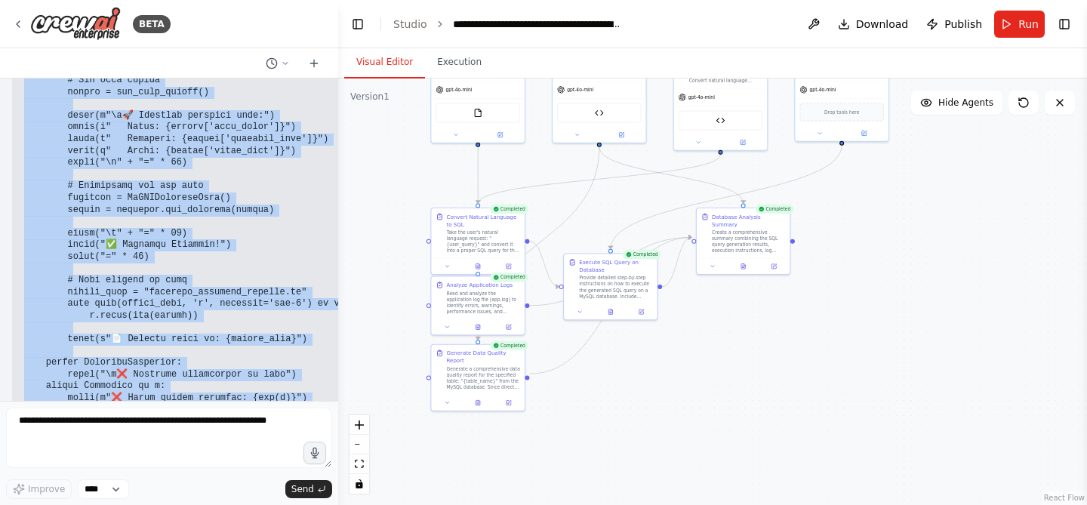
drag, startPoint x: 24, startPoint y: 110, endPoint x: 172, endPoint y: 374, distance: 302.7
copy code """" LoREM Ipsumdol Sitametc & Adipiscing Elitseddoe T InciDI-utlabor etdo mag a…"
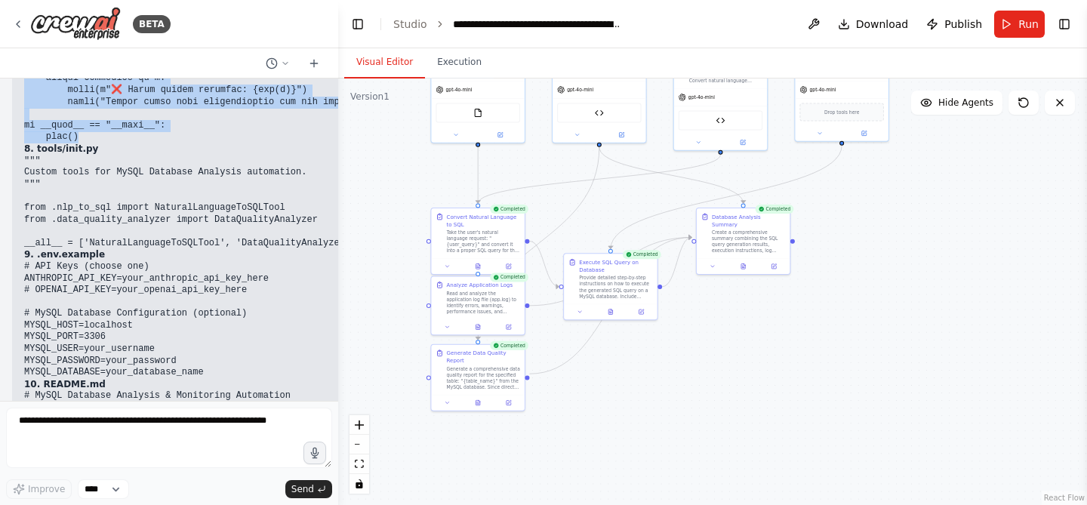
scroll to position [15261, 0]
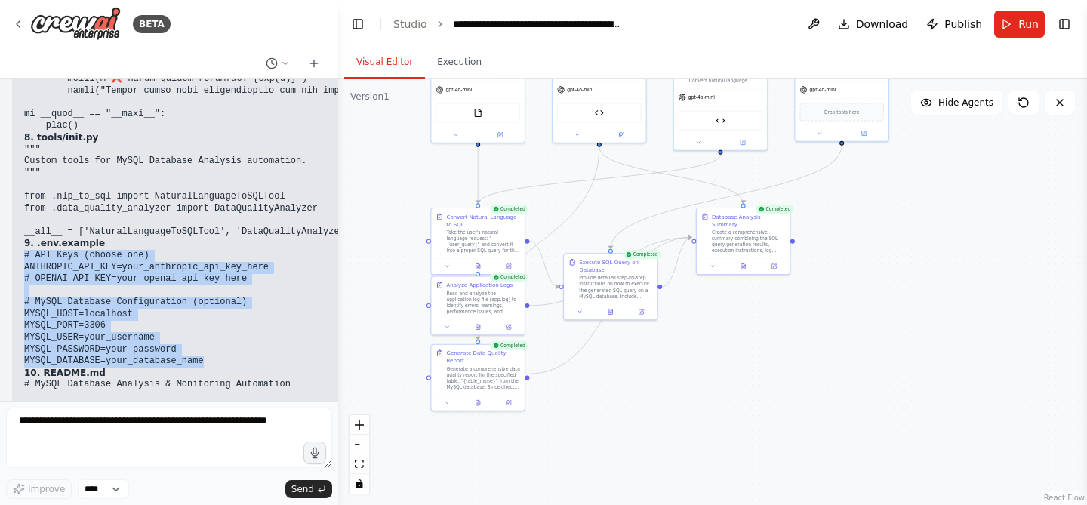
drag, startPoint x: 206, startPoint y: 291, endPoint x: 24, endPoint y: 191, distance: 207.7
click at [24, 250] on pre "# API Keys (choose one) ANTHROPIC_API_KEY=your_anthropic_api_key_here # OPENAI_…" at bounding box center [676, 309] width 1304 height 118
copy code "# API Keys (choose one) ANTHROPIC_API_KEY=your_anthropic_api_key_here # OPENAI_…"
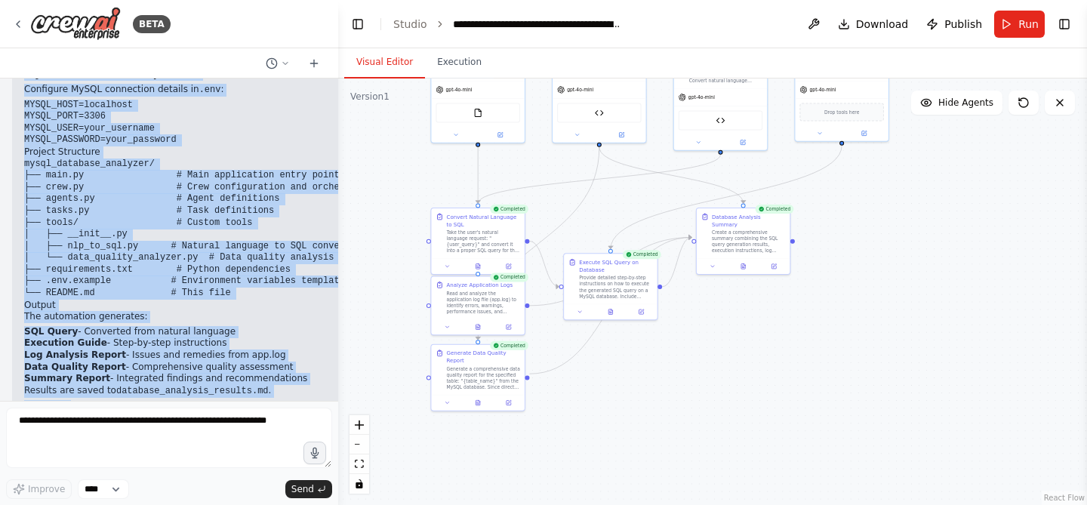
scroll to position [16579, 0]
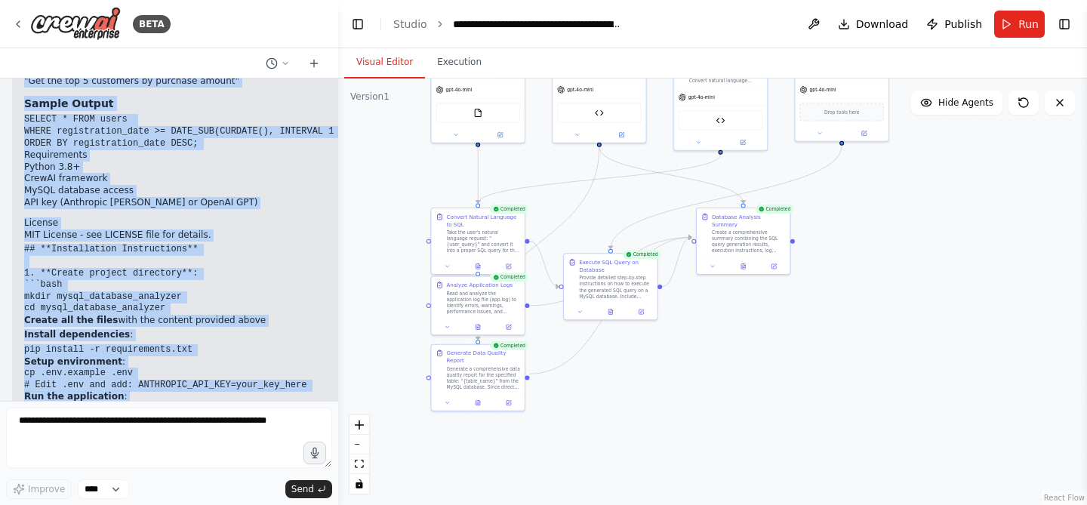
drag, startPoint x: 25, startPoint y: 198, endPoint x: 236, endPoint y: 378, distance: 277.3
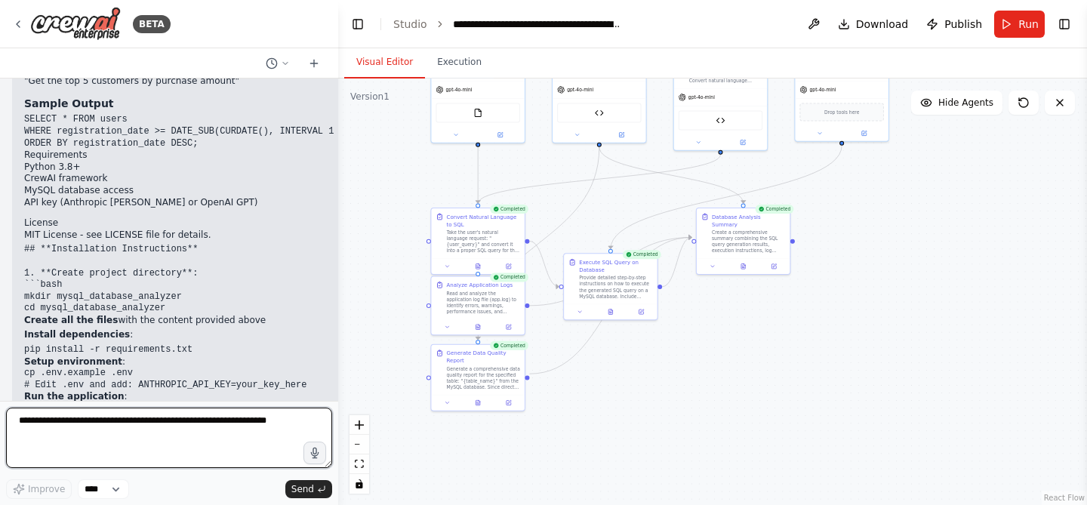
click at [149, 438] on textarea at bounding box center [169, 437] width 326 height 60
type textarea "**********"
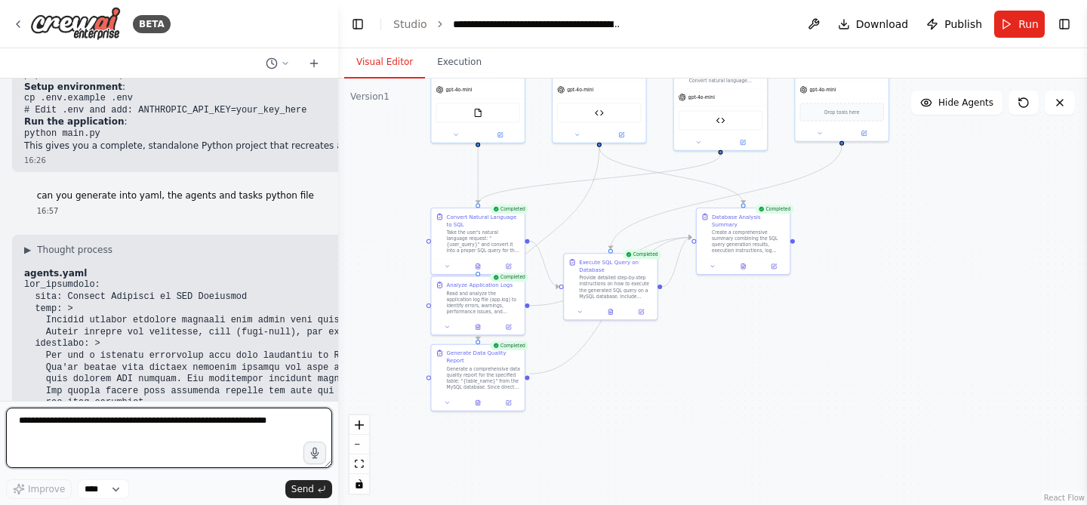
scroll to position [16859, 0]
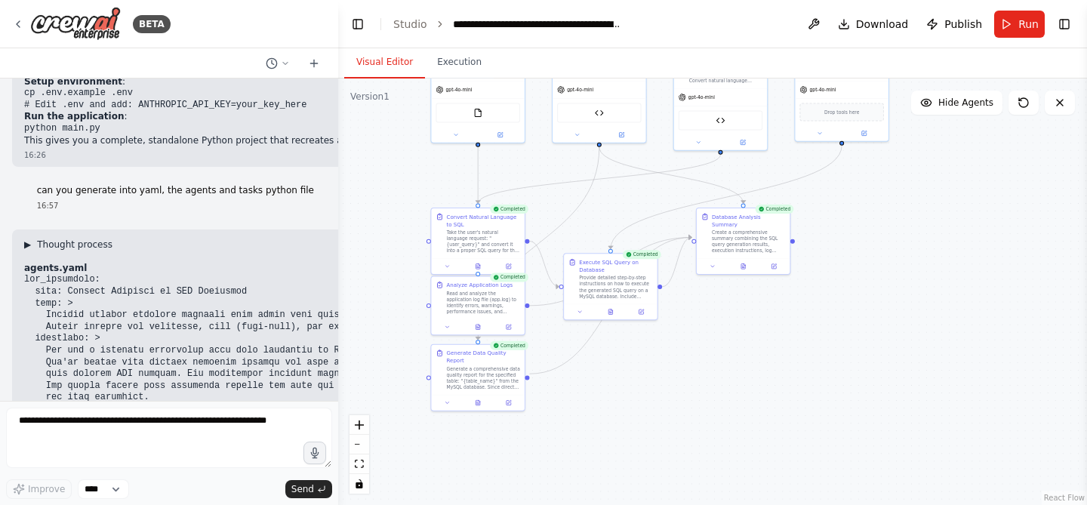
click at [29, 238] on span "▶" at bounding box center [27, 244] width 7 height 12
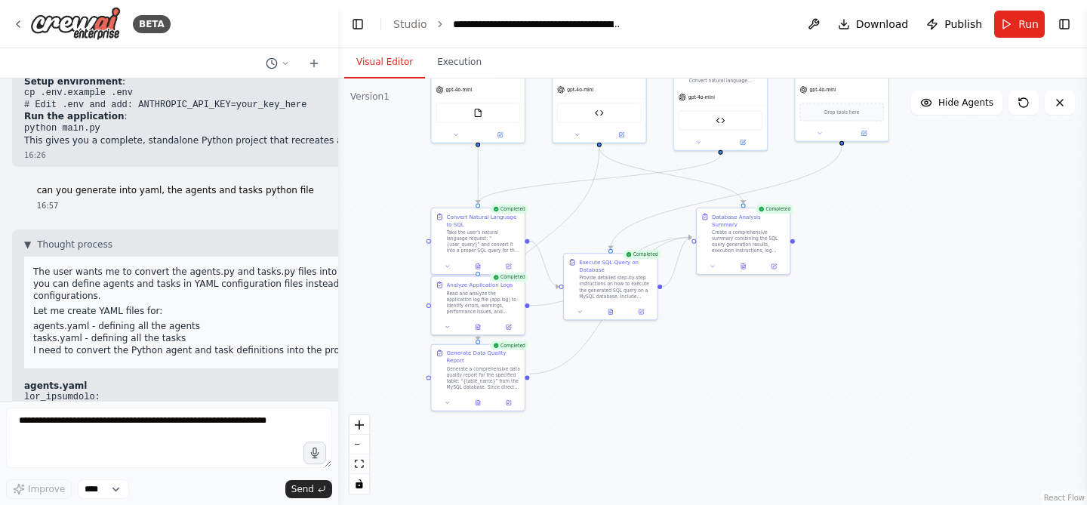
scroll to position [16876, 0]
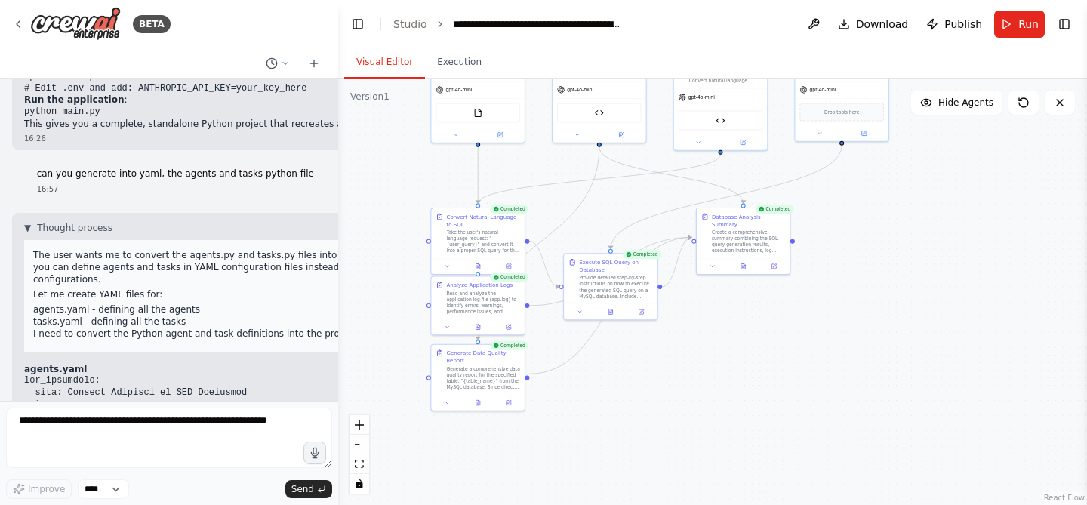
click at [219, 303] on li "agents.yaml - defining all the agents" at bounding box center [352, 309] width 639 height 12
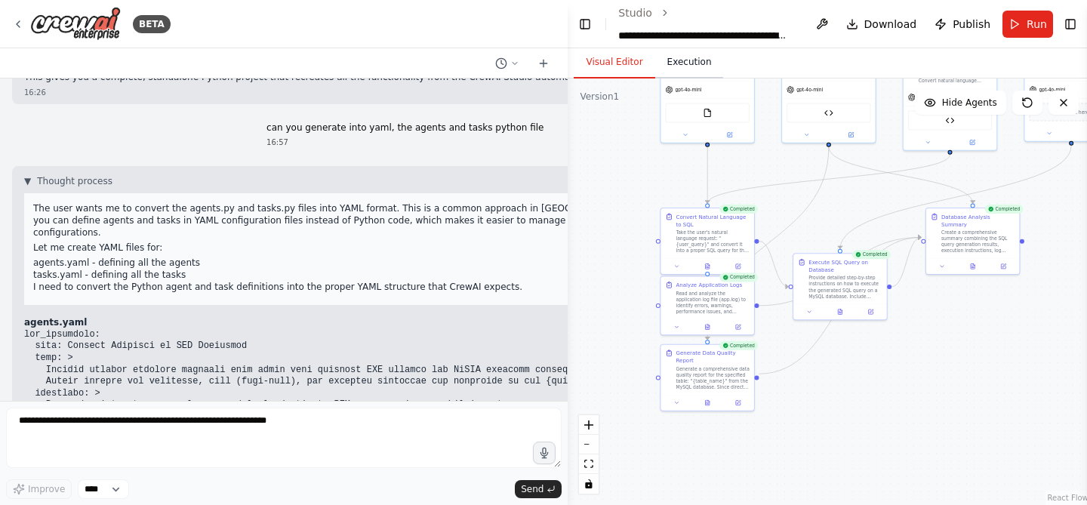
scroll to position [15917, 0]
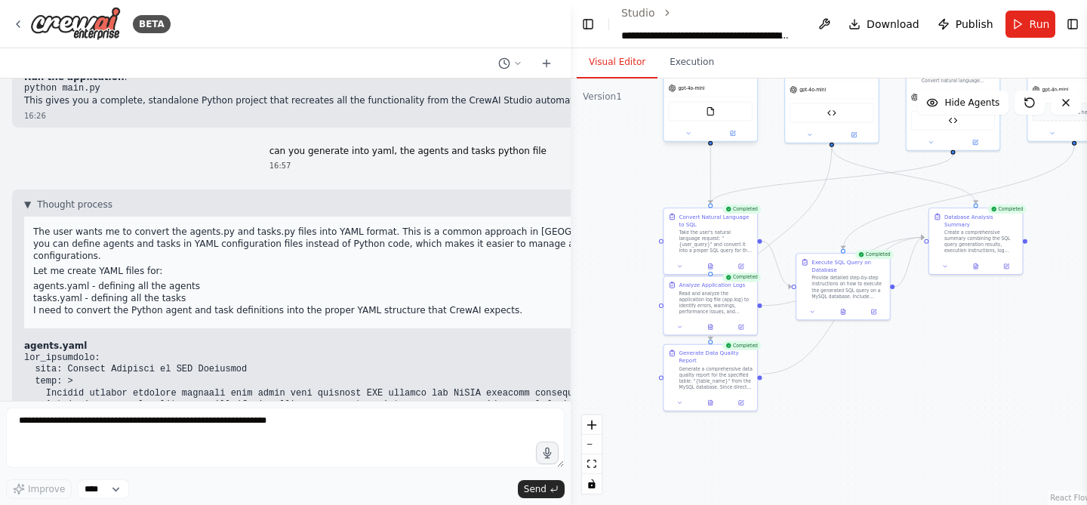
drag, startPoint x: 336, startPoint y: 24, endPoint x: 711, endPoint y: 87, distance: 380.2
click at [711, 87] on div "BETA Hello! I'm the CrewAI assistant. What kind of automation do you want to bu…" at bounding box center [543, 252] width 1087 height 505
click at [506, 265] on p "Let me create YAML files for:" at bounding box center [352, 271] width 639 height 12
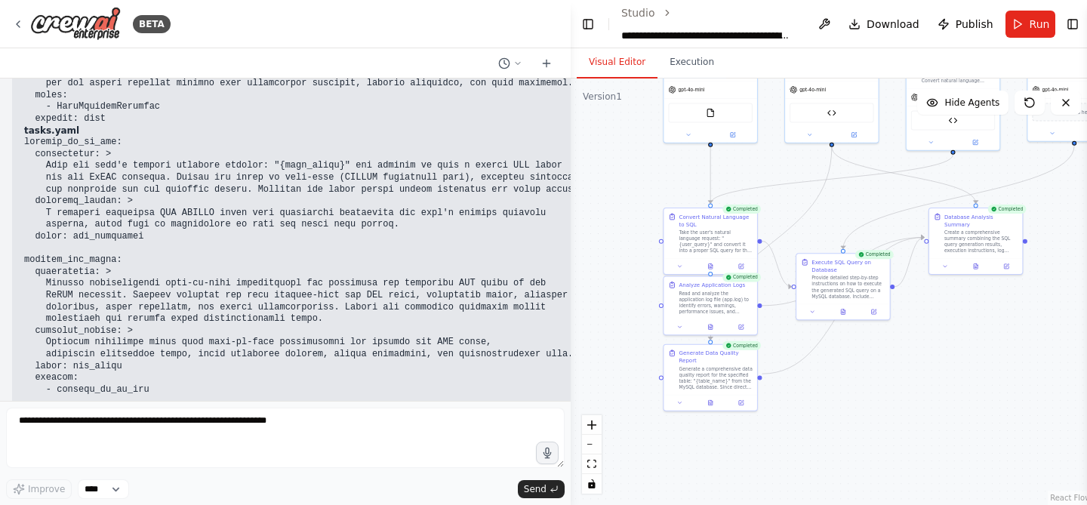
scroll to position [16816, 0]
